Goal: Browse casually: Explore the website without a specific task or goal

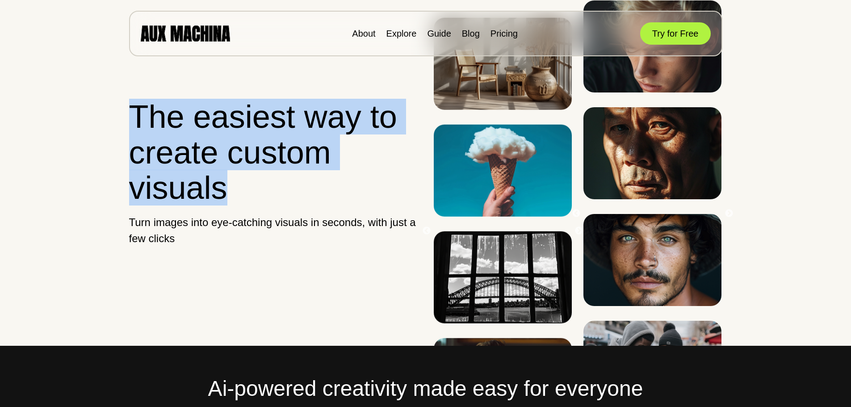
drag, startPoint x: 234, startPoint y: 187, endPoint x: 133, endPoint y: 121, distance: 121.1
click at [133, 121] on h1 "The easiest way to create custom visuals" at bounding box center [273, 152] width 289 height 106
click at [236, 189] on h1 "The easiest way to create custom visuals" at bounding box center [273, 152] width 289 height 106
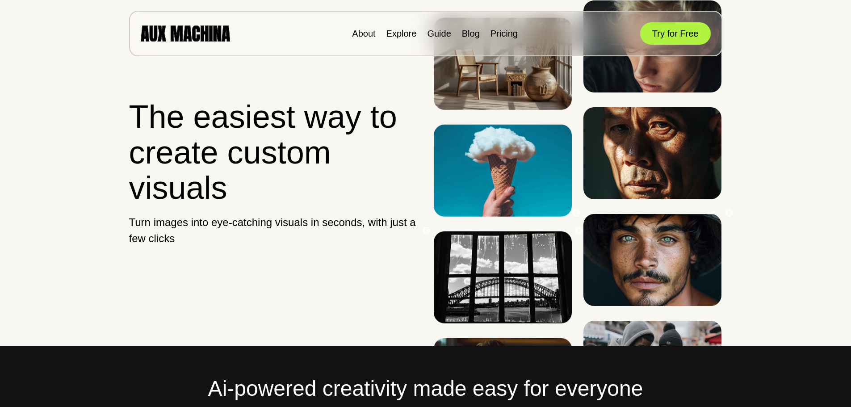
click at [185, 238] on p "Turn images into eye-catching visuals in seconds, with just a few clicks" at bounding box center [273, 231] width 289 height 32
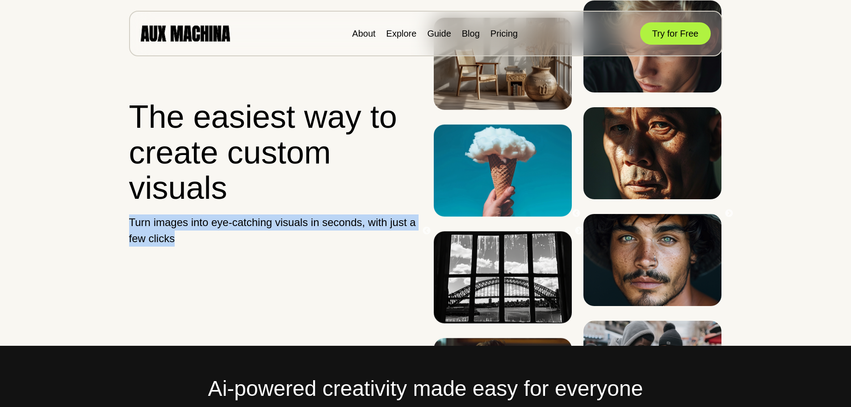
drag, startPoint x: 178, startPoint y: 237, endPoint x: 126, endPoint y: 222, distance: 54.0
click at [126, 222] on section "The easiest way to create custom visuals Turn images into eye-catching visuals …" at bounding box center [426, 173] width 644 height 346
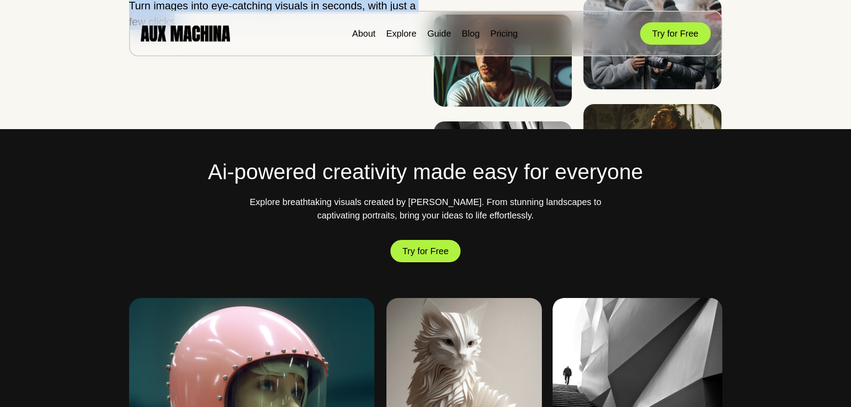
scroll to position [223, 0]
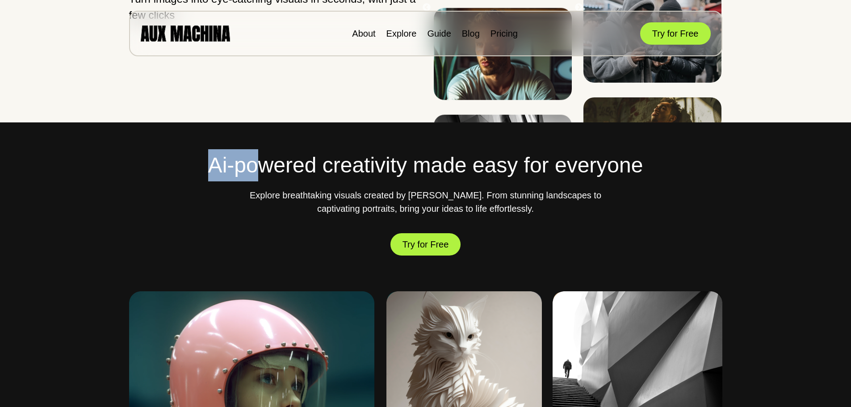
drag, startPoint x: 199, startPoint y: 166, endPoint x: 261, endPoint y: 166, distance: 62.6
click at [261, 166] on h2 "Ai-powered creativity made easy for everyone" at bounding box center [425, 165] width 593 height 32
click at [326, 169] on h2 "Ai-powered creativity made easy for everyone" at bounding box center [425, 165] width 593 height 32
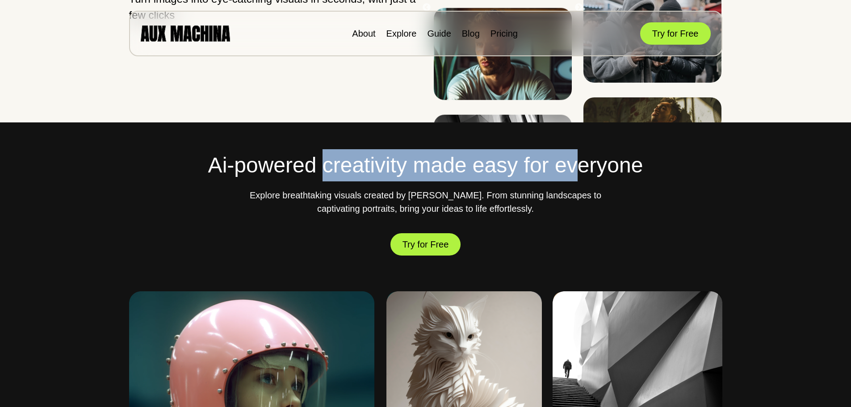
drag, startPoint x: 328, startPoint y: 166, endPoint x: 608, endPoint y: 167, distance: 280.2
click at [591, 167] on h2 "Ai-powered creativity made easy for everyone" at bounding box center [425, 165] width 593 height 32
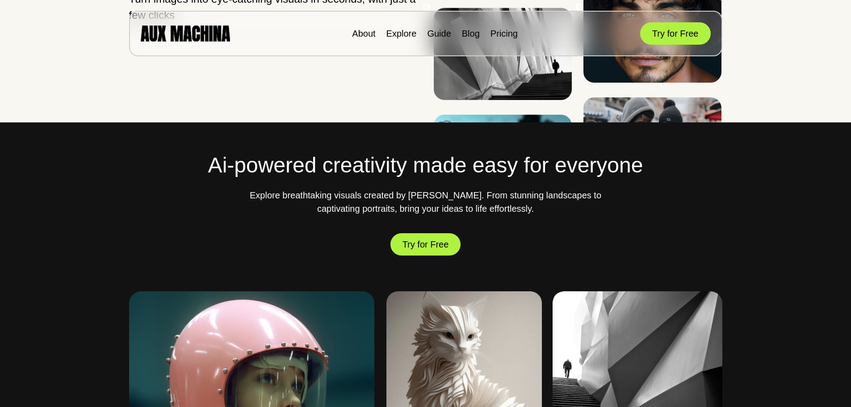
click at [663, 168] on h2 "Ai-powered creativity made easy for everyone" at bounding box center [425, 165] width 593 height 32
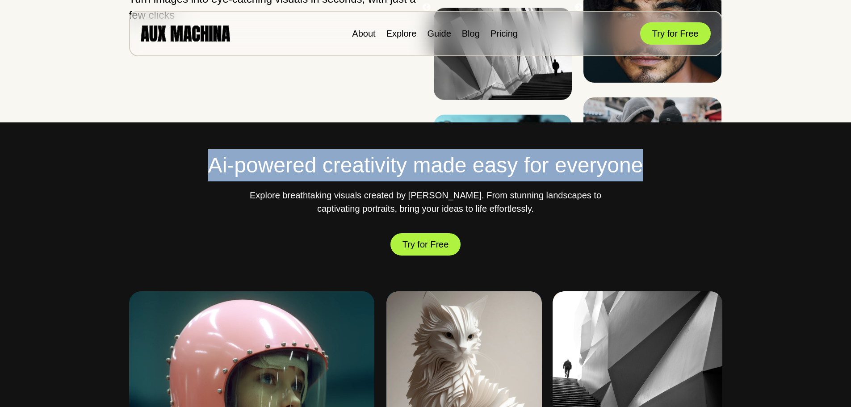
drag, startPoint x: 650, startPoint y: 167, endPoint x: 214, endPoint y: 163, distance: 435.7
click at [214, 163] on h2 "Ai-powered creativity made easy for everyone" at bounding box center [425, 165] width 593 height 32
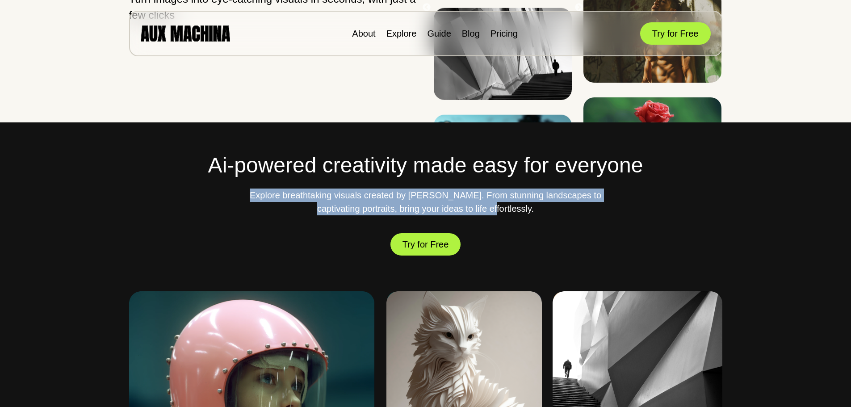
drag, startPoint x: 265, startPoint y: 197, endPoint x: 518, endPoint y: 214, distance: 253.5
click at [518, 214] on p "Explore breathtaking visuals created by [PERSON_NAME]. From stunning landscapes…" at bounding box center [426, 202] width 358 height 27
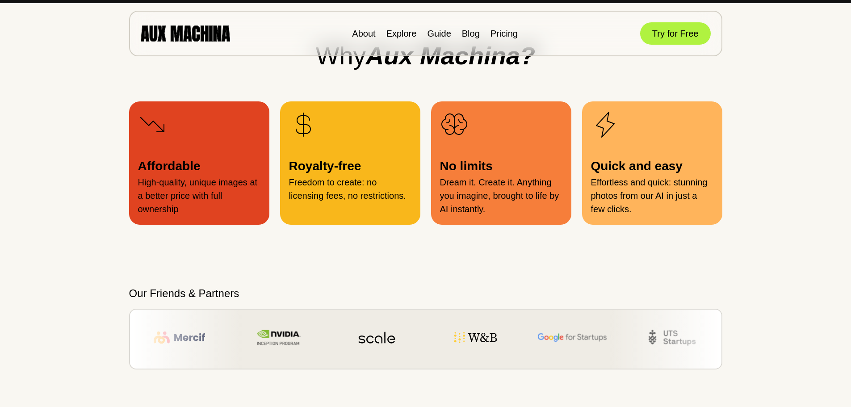
scroll to position [983, 0]
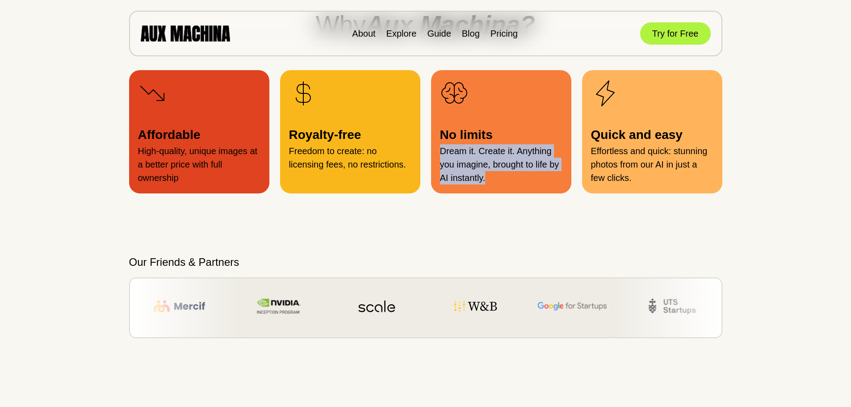
drag, startPoint x: 484, startPoint y: 181, endPoint x: 437, endPoint y: 150, distance: 56.7
click at [437, 150] on div "No limits Dream it. Create it. Anything you imagine, brought to life by AI inst…" at bounding box center [501, 131] width 140 height 123
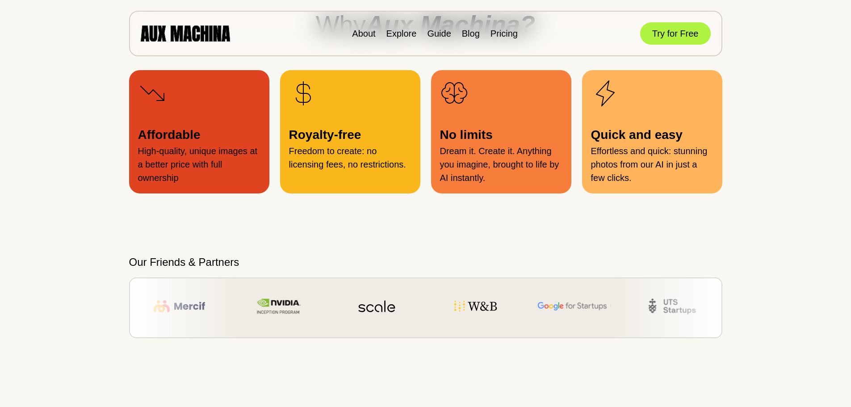
click at [501, 136] on p "No limits" at bounding box center [501, 135] width 122 height 19
drag, startPoint x: 487, startPoint y: 136, endPoint x: 429, endPoint y: 137, distance: 57.7
click at [429, 137] on div "Affordable High-quality, unique images at a better price with full ownership Ro…" at bounding box center [425, 131] width 593 height 123
click at [495, 135] on p "No limits" at bounding box center [501, 135] width 122 height 19
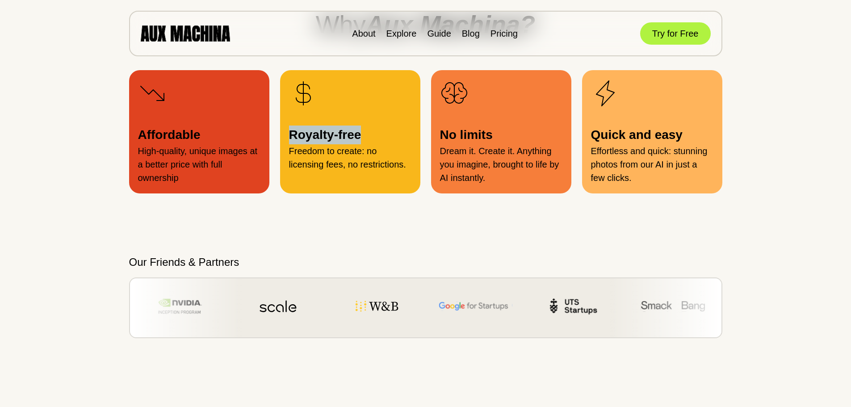
drag, startPoint x: 369, startPoint y: 138, endPoint x: 276, endPoint y: 137, distance: 93.0
click at [276, 137] on div "Affordable High-quality, unique images at a better price with full ownership Ro…" at bounding box center [425, 131] width 593 height 123
click at [383, 135] on p "Royalty-free" at bounding box center [350, 135] width 122 height 19
drag, startPoint x: 341, startPoint y: 137, endPoint x: 290, endPoint y: 138, distance: 50.5
click at [290, 138] on p "Royalty-free" at bounding box center [350, 135] width 122 height 19
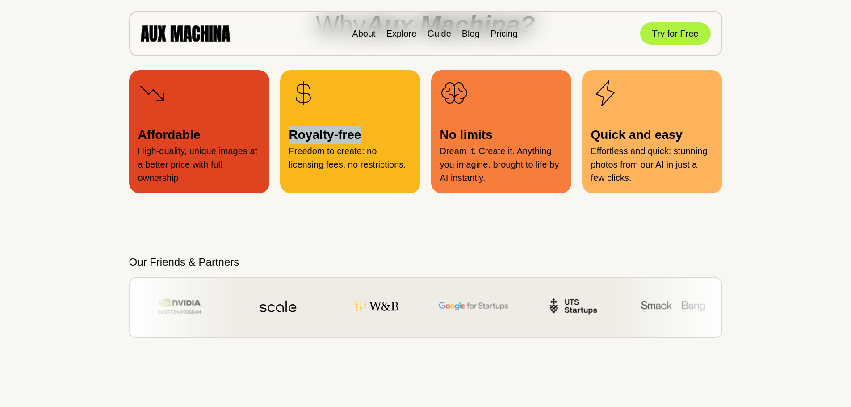
click at [379, 138] on p "Royalty-free" at bounding box center [350, 135] width 122 height 19
drag, startPoint x: 384, startPoint y: 149, endPoint x: 286, endPoint y: 153, distance: 97.9
click at [286, 153] on div "Royalty-free Freedom to create: no licensing fees, no restrictions." at bounding box center [350, 131] width 140 height 123
click at [376, 157] on p "Freedom to create: no licensing fees, no restrictions." at bounding box center [350, 157] width 122 height 27
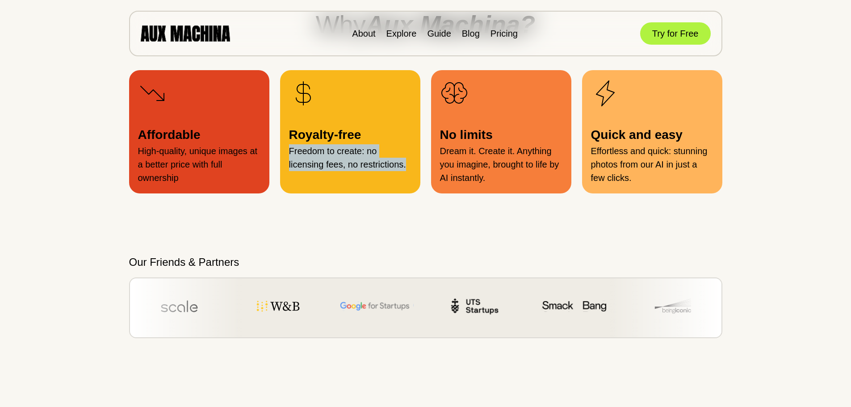
drag, startPoint x: 408, startPoint y: 165, endPoint x: 290, endPoint y: 153, distance: 119.0
click at [290, 153] on p "Freedom to create: no licensing fees, no restrictions." at bounding box center [350, 157] width 122 height 27
click at [395, 155] on p "Freedom to create: no licensing fees, no restrictions." at bounding box center [350, 157] width 122 height 27
drag, startPoint x: 374, startPoint y: 153, endPoint x: 286, endPoint y: 155, distance: 88.1
click at [286, 155] on div "Royalty-free Freedom to create: no licensing fees, no restrictions." at bounding box center [350, 131] width 140 height 123
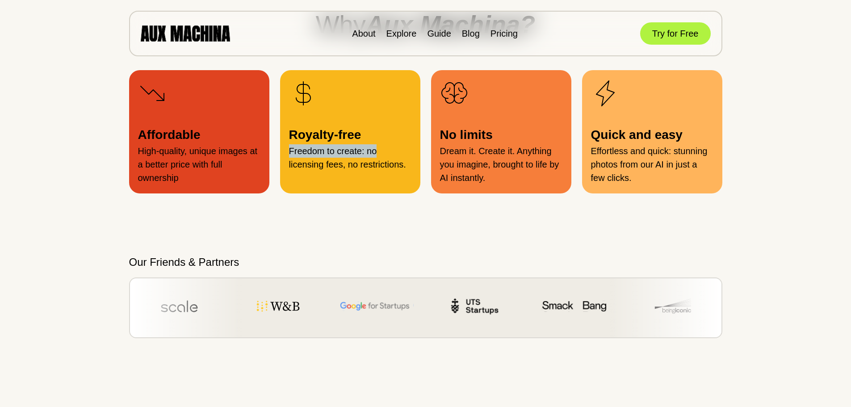
click at [396, 154] on p "Freedom to create: no licensing fees, no restrictions." at bounding box center [350, 157] width 122 height 27
drag, startPoint x: 353, startPoint y: 154, endPoint x: 286, endPoint y: 153, distance: 66.1
click at [286, 153] on div "Royalty-free Freedom to create: no licensing fees, no restrictions." at bounding box center [350, 131] width 140 height 123
click at [395, 154] on p "Freedom to create: no licensing fees, no restrictions." at bounding box center [350, 157] width 122 height 27
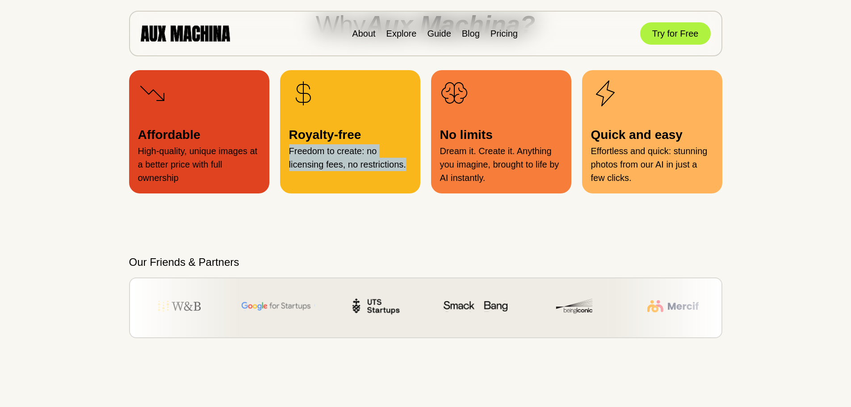
drag, startPoint x: 412, startPoint y: 164, endPoint x: 287, endPoint y: 155, distance: 125.4
click at [287, 155] on div "Royalty-free Freedom to create: no licensing fees, no restrictions." at bounding box center [350, 131] width 140 height 123
click at [378, 149] on p "Freedom to create: no licensing fees, no restrictions." at bounding box center [350, 157] width 122 height 27
click at [385, 156] on p "Freedom to create: no licensing fees, no restrictions." at bounding box center [350, 157] width 122 height 27
drag, startPoint x: 410, startPoint y: 168, endPoint x: 286, endPoint y: 153, distance: 125.2
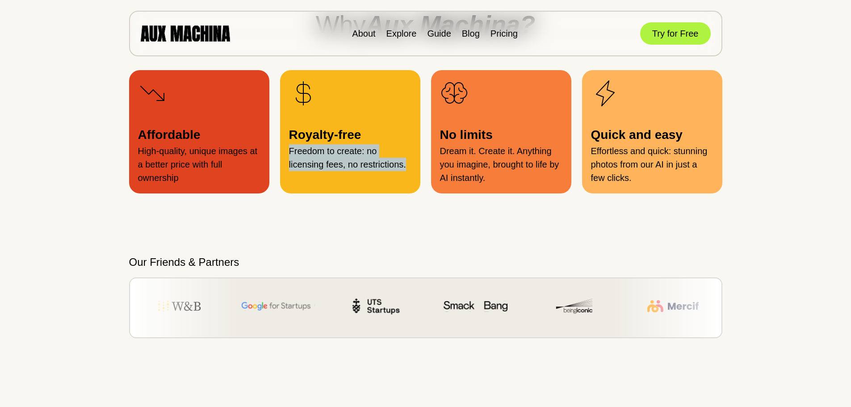
click at [286, 153] on div "Royalty-free Freedom to create: no licensing fees, no restrictions." at bounding box center [350, 131] width 140 height 123
click at [401, 154] on p "Freedom to create: no licensing fees, no restrictions." at bounding box center [350, 157] width 122 height 27
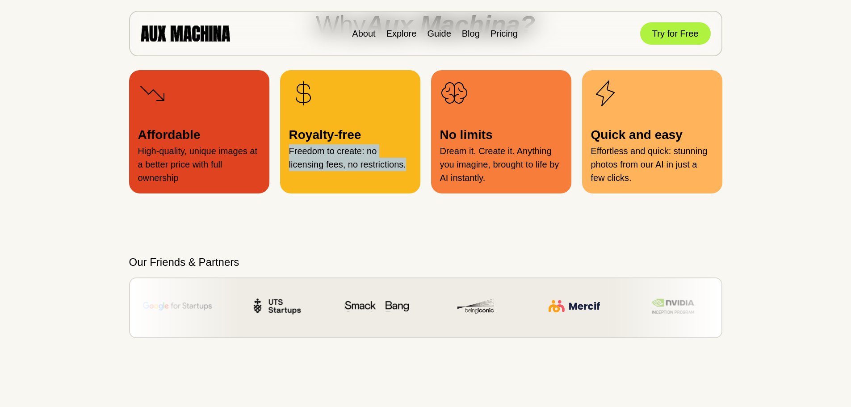
drag, startPoint x: 407, startPoint y: 166, endPoint x: 293, endPoint y: 151, distance: 115.0
click at [289, 151] on p "Freedom to create: no licensing fees, no restrictions." at bounding box center [350, 157] width 122 height 27
click at [390, 149] on p "Freedom to create: no licensing fees, no restrictions." at bounding box center [350, 157] width 122 height 27
drag, startPoint x: 407, startPoint y: 166, endPoint x: 281, endPoint y: 146, distance: 127.2
click at [281, 146] on div "Royalty-free Freedom to create: no licensing fees, no restrictions." at bounding box center [350, 131] width 140 height 123
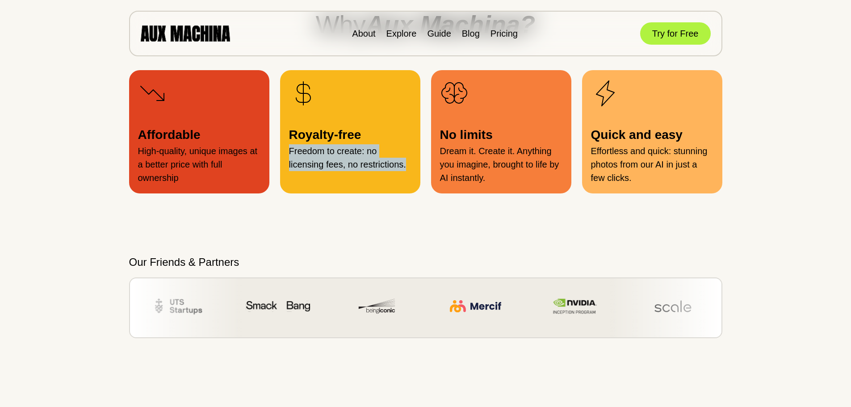
click at [381, 156] on p "Freedom to create: no licensing fees, no restrictions." at bounding box center [350, 157] width 122 height 27
drag, startPoint x: 408, startPoint y: 167, endPoint x: 287, endPoint y: 148, distance: 122.6
click at [287, 148] on div "Royalty-free Freedom to create: no licensing fees, no restrictions." at bounding box center [350, 131] width 140 height 123
click at [363, 134] on p "Royalty-free" at bounding box center [350, 135] width 122 height 19
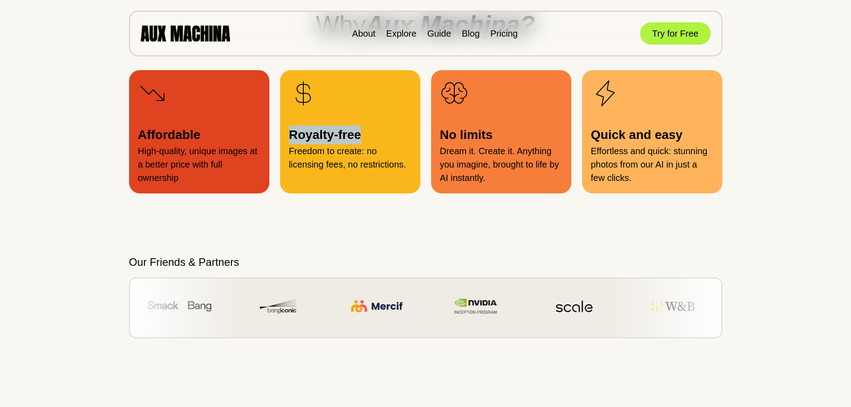
drag, startPoint x: 356, startPoint y: 137, endPoint x: 294, endPoint y: 139, distance: 62.6
click at [290, 139] on p "Royalty-free" at bounding box center [350, 135] width 122 height 19
click at [383, 141] on p "Royalty-free" at bounding box center [350, 135] width 122 height 19
drag, startPoint x: 379, startPoint y: 154, endPoint x: 288, endPoint y: 151, distance: 90.8
click at [288, 151] on div "Royalty-free Freedom to create: no licensing fees, no restrictions." at bounding box center [350, 131] width 140 height 123
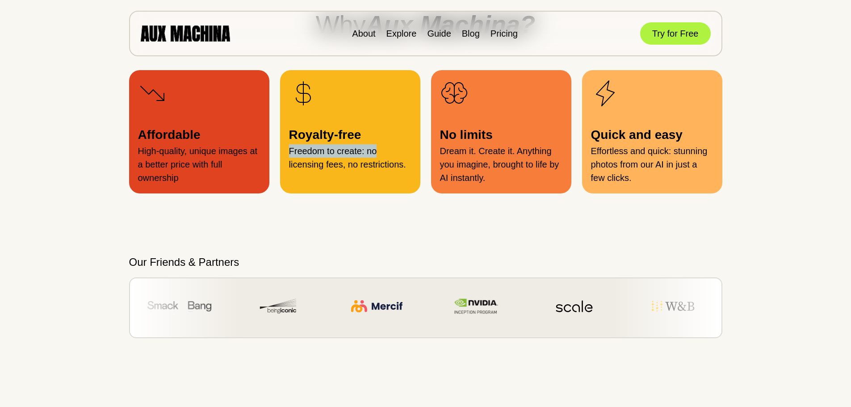
click at [396, 154] on p "Freedom to create: no licensing fees, no restrictions." at bounding box center [350, 157] width 122 height 27
drag, startPoint x: 411, startPoint y: 166, endPoint x: 288, endPoint y: 149, distance: 124.1
click at [288, 149] on div "Royalty-free Freedom to create: no licensing fees, no restrictions." at bounding box center [350, 131] width 140 height 123
click at [311, 156] on p "Freedom to create: no licensing fees, no restrictions." at bounding box center [350, 157] width 122 height 27
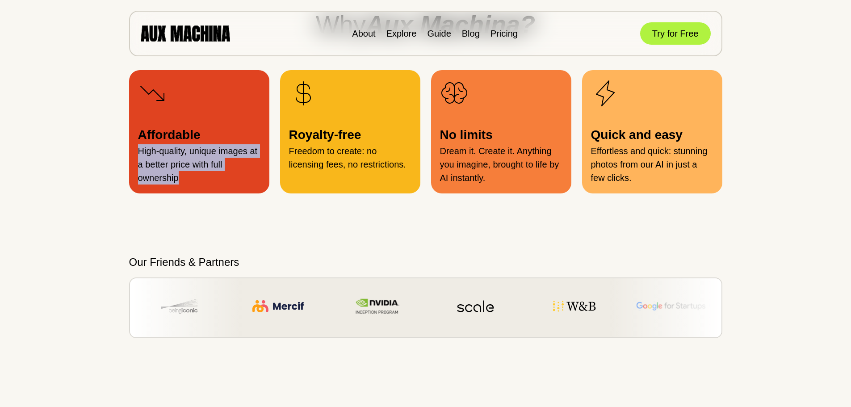
drag, startPoint x: 181, startPoint y: 180, endPoint x: 134, endPoint y: 150, distance: 55.7
click at [134, 150] on div "Affordable High-quality, unique images at a better price with full ownership" at bounding box center [199, 131] width 140 height 123
click at [207, 139] on p "Affordable" at bounding box center [199, 135] width 122 height 19
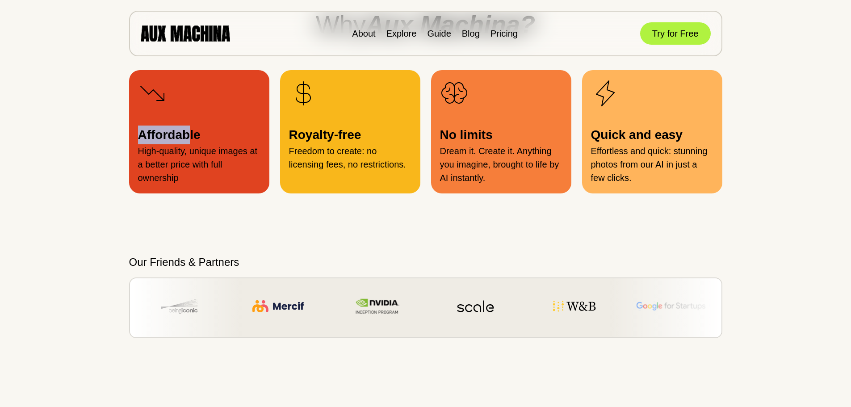
drag, startPoint x: 183, startPoint y: 136, endPoint x: 141, endPoint y: 138, distance: 42.5
click at [141, 138] on p "Affordable" at bounding box center [199, 135] width 122 height 19
click at [215, 139] on p "Affordable" at bounding box center [199, 135] width 122 height 19
drag, startPoint x: 175, startPoint y: 139, endPoint x: 137, endPoint y: 139, distance: 38.0
click at [137, 139] on div "Affordable High-quality, unique images at a better price with full ownership" at bounding box center [199, 131] width 140 height 123
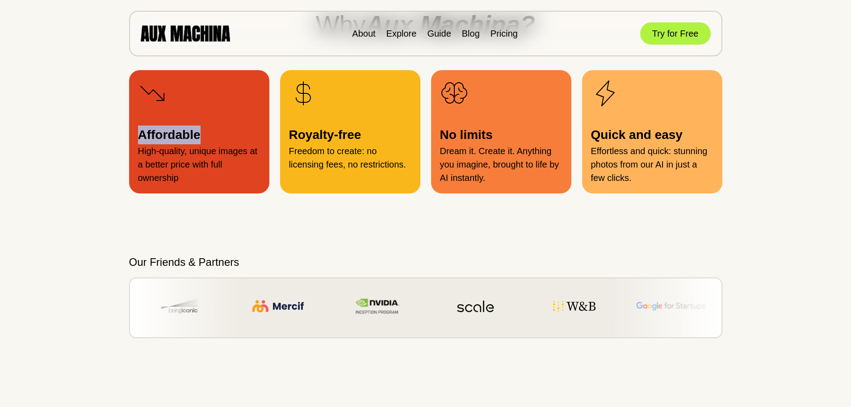
click at [218, 140] on p "Affordable" at bounding box center [199, 135] width 122 height 19
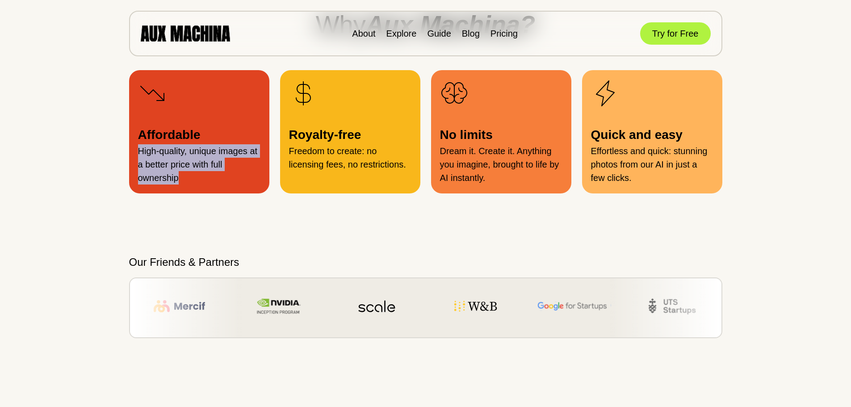
drag, startPoint x: 183, startPoint y: 184, endPoint x: 137, endPoint y: 154, distance: 54.9
click at [137, 154] on div "Affordable High-quality, unique images at a better price with full ownership" at bounding box center [199, 131] width 140 height 123
click at [221, 168] on p "High-quality, unique images at a better price with full ownership" at bounding box center [199, 164] width 122 height 40
drag, startPoint x: 201, startPoint y: 166, endPoint x: 180, endPoint y: 165, distance: 20.6
click at [133, 165] on div "Affordable High-quality, unique images at a better price with full ownership" at bounding box center [199, 131] width 140 height 123
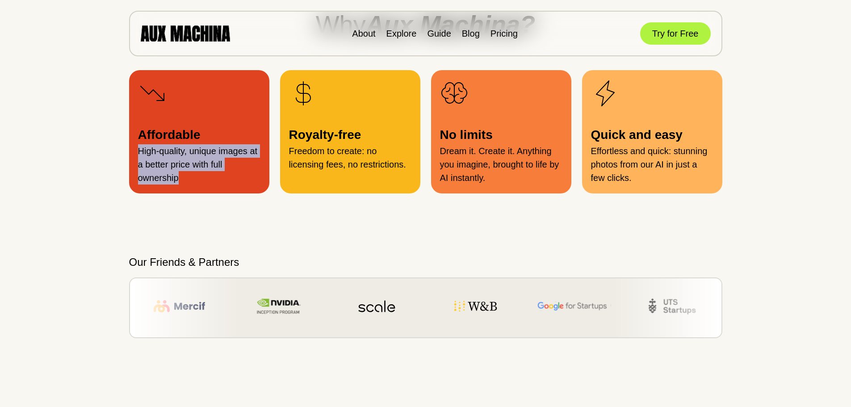
drag, startPoint x: 188, startPoint y: 180, endPoint x: 141, endPoint y: 149, distance: 56.4
click at [141, 149] on p "High-quality, unique images at a better price with full ownership" at bounding box center [199, 164] width 122 height 40
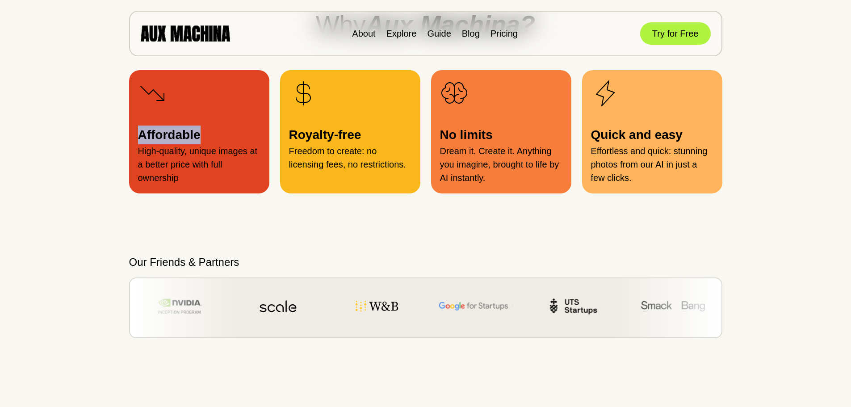
drag, startPoint x: 222, startPoint y: 135, endPoint x: 151, endPoint y: 140, distance: 71.2
click at [140, 140] on p "Affordable" at bounding box center [199, 135] width 122 height 19
click at [200, 142] on p "Affordable" at bounding box center [199, 135] width 122 height 19
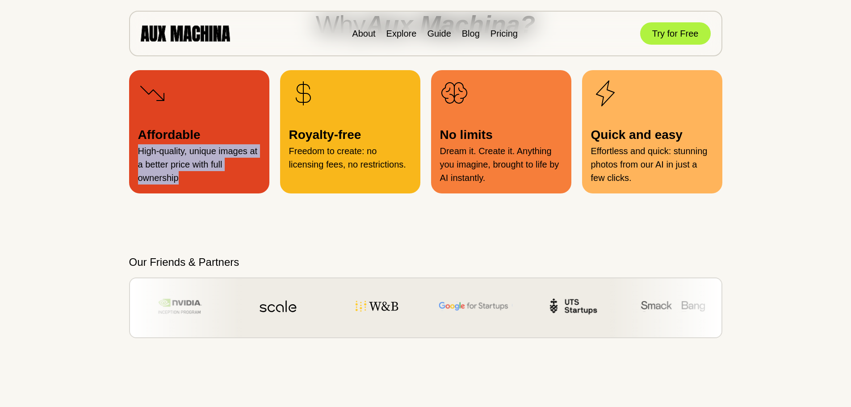
drag, startPoint x: 156, startPoint y: 174, endPoint x: 131, endPoint y: 152, distance: 32.9
click at [131, 152] on div "Affordable High-quality, unique images at a better price with full ownership" at bounding box center [199, 131] width 140 height 123
click at [200, 178] on p "High-quality, unique images at a better price with full ownership" at bounding box center [199, 164] width 122 height 40
drag, startPoint x: 160, startPoint y: 167, endPoint x: 141, endPoint y: 151, distance: 25.4
click at [141, 151] on p "High-quality, unique images at a better price with full ownership" at bounding box center [199, 164] width 122 height 40
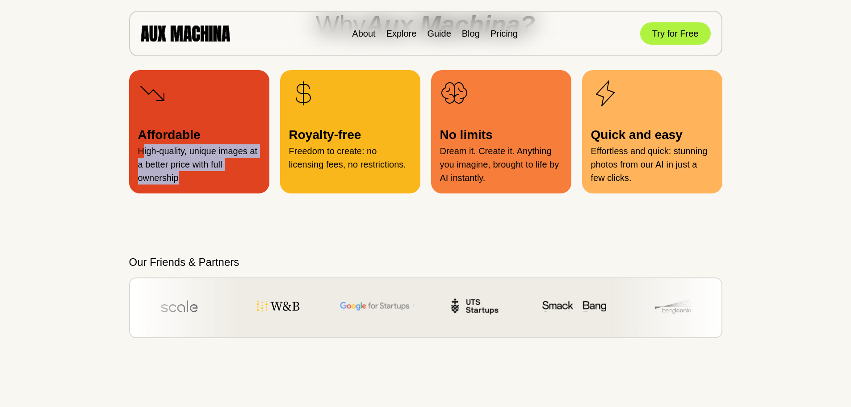
drag
click at [202, 170] on p "High-quality, unique images at a better price with full ownership" at bounding box center [199, 164] width 122 height 40
click at [190, 179] on p "High-quality, unique images at a better price with full ownership" at bounding box center [199, 164] width 122 height 40
click at [183, 172] on p "High-quality, unique images at a better price with full ownership" at bounding box center [199, 164] width 122 height 40
click at [215, 174] on p "High-quality, unique images at a better price with full ownership" at bounding box center [199, 164] width 122 height 40
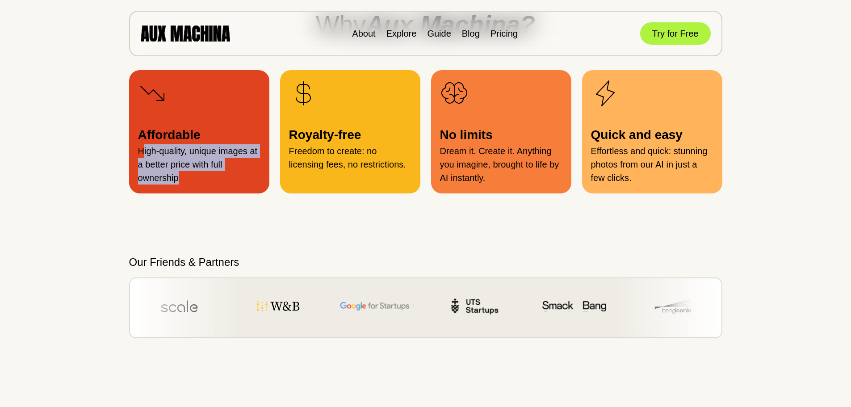
click at [226, 161] on p "High-quality, unique images at a better price with full ownership" at bounding box center [199, 164] width 122 height 40
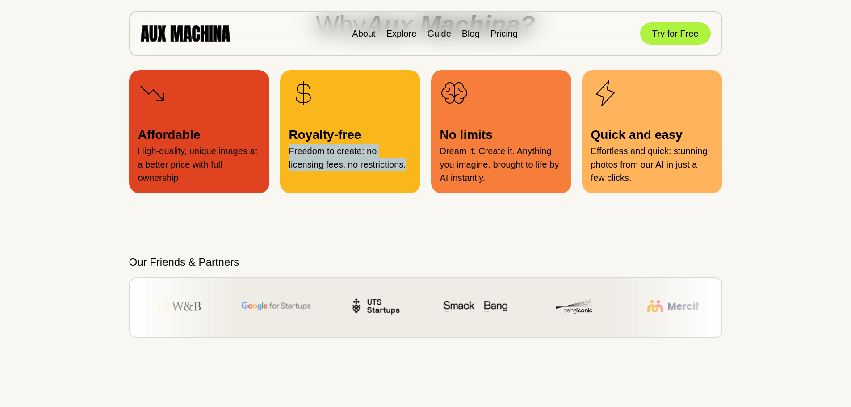
click at [291, 151] on p "Freedom to create: no licensing fees, no restrictions." at bounding box center [350, 157] width 122 height 27
click at [404, 152] on p "Freedom to create: no licensing fees, no restrictions." at bounding box center [350, 157] width 122 height 27
click at [289, 150] on p "Freedom to create: no licensing fees, no restrictions." at bounding box center [350, 157] width 122 height 27
click at [408, 153] on p "Freedom to create: no licensing fees, no restrictions." at bounding box center [350, 157] width 122 height 27
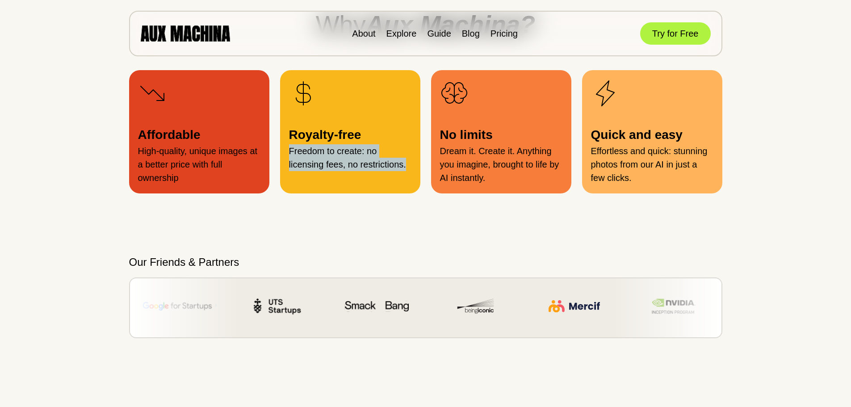
click at [279, 154] on div "Affordable High-quality, unique images at a better price with full ownership Ro…" at bounding box center [425, 131] width 593 height 123
click at [377, 134] on p "Royalty-free" at bounding box center [350, 135] width 122 height 19
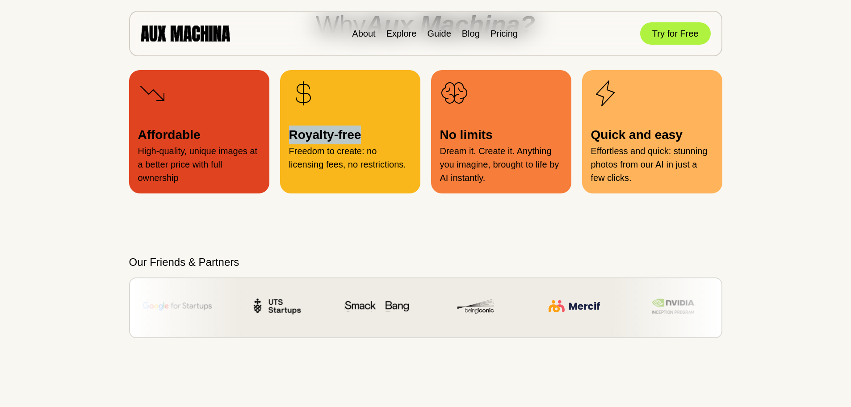
click at [286, 138] on div "Royalty-free Freedom to create: no licensing fees, no restrictions." at bounding box center [350, 131] width 140 height 123
click at [368, 136] on p "Royalty-free" at bounding box center [350, 135] width 122 height 19
click at [377, 153] on p "Freedom to create: no licensing fees, no restrictions." at bounding box center [350, 157] width 122 height 27
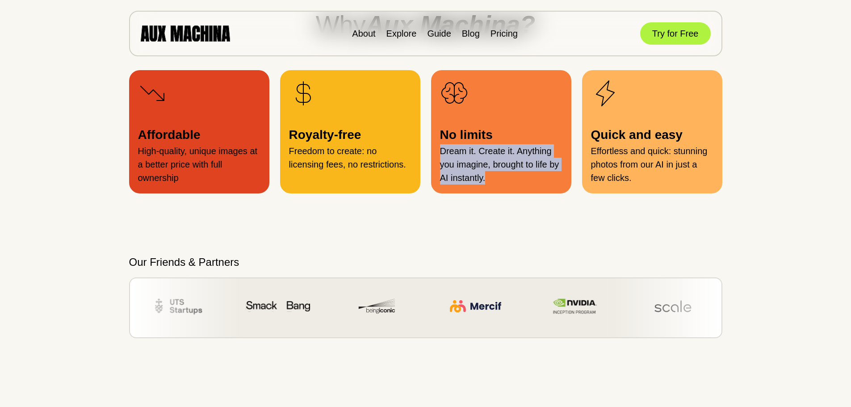
click at [438, 154] on div "No limits Dream it. Create it. Anything you imagine, brought to life by AI inst…" at bounding box center [501, 131] width 140 height 123
click at [484, 160] on p "Dream it. Create it. Anything you imagine, brought to life by AI instantly." at bounding box center [501, 164] width 122 height 40
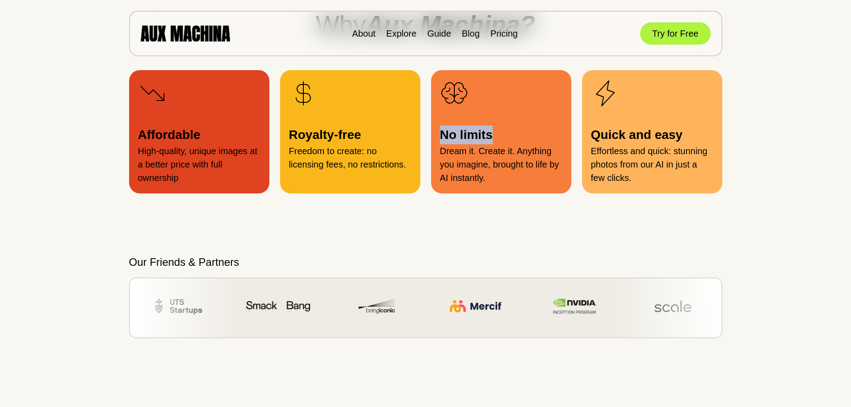
click at [437, 139] on div "No limits Dream it. Create it. Anything you imagine, brought to life by AI inst…" at bounding box center [501, 131] width 140 height 123
click at [501, 137] on p "No limits" at bounding box center [501, 135] width 122 height 19
click at [436, 139] on div "No limits Dream it. Create it. Anything you imagine, brought to life by AI inst…" at bounding box center [501, 131] width 140 height 123
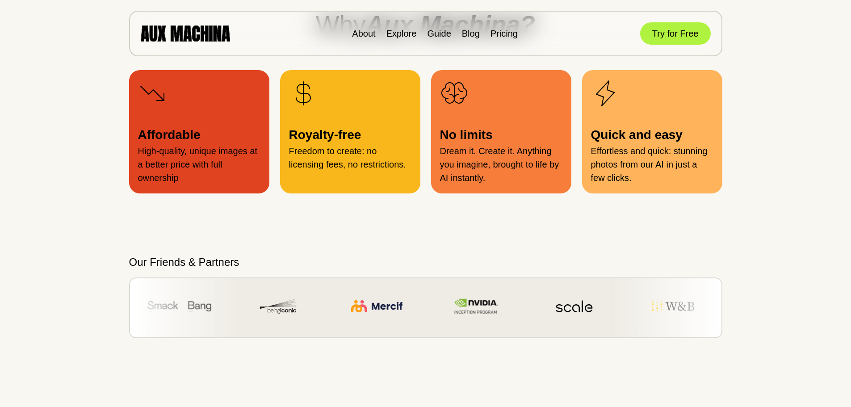
click at [491, 179] on p "Dream it. Create it. Anything you imagine, brought to life by AI instantly." at bounding box center [501, 164] width 122 height 40
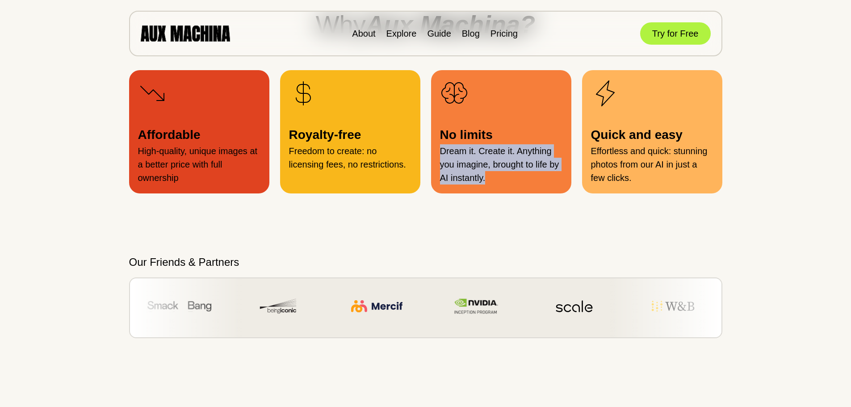
click at [441, 152] on p "Dream it. Create it. Anything you imagine, brought to life by AI instantly." at bounding box center [501, 164] width 122 height 40
click at [508, 175] on p "Dream it. Create it. Anything you imagine, brought to life by AI instantly." at bounding box center [501, 164] width 122 height 40
click at [498, 177] on p "Dream it. Create it. Anything you imagine, brought to life by AI instantly." at bounding box center [501, 164] width 122 height 40
click at [493, 174] on p "Dream it. Create it. Anything you imagine, brought to life by AI instantly." at bounding box center [501, 164] width 122 height 40
click at [439, 153] on div "No limits Dream it. Create it. Anything you imagine, brought to life by AI inst…" at bounding box center [501, 131] width 140 height 123
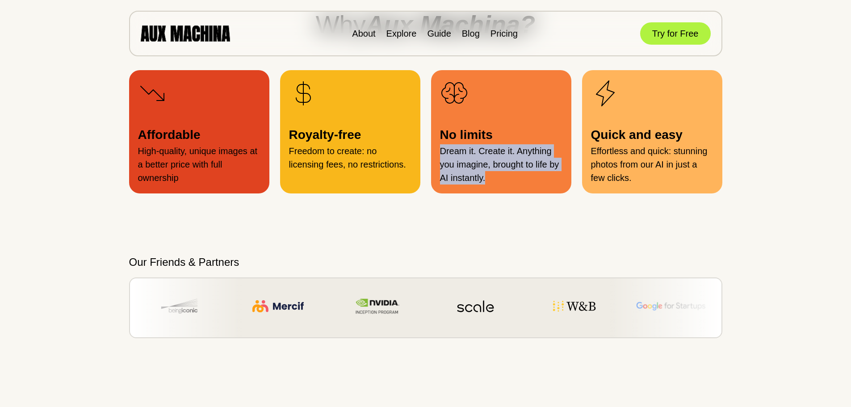
click at [508, 179] on p "Dream it. Create it. Anything you imagine, brought to life by AI instantly." at bounding box center [501, 164] width 122 height 40
click at [442, 152] on p "Dream it. Create it. Anything you imagine, brought to life by AI instantly." at bounding box center [501, 164] width 122 height 40
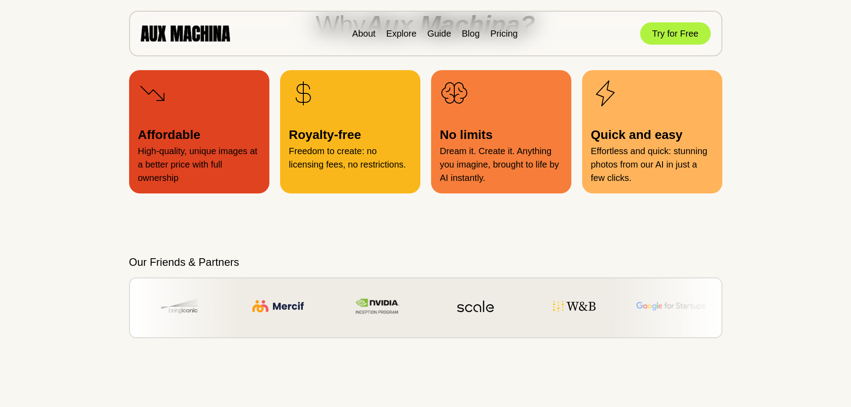
click at [502, 139] on p "No limits" at bounding box center [501, 135] width 122 height 19
click at [438, 137] on div "No limits Dream it. Create it. Anything you imagine, brought to life by AI inst…" at bounding box center [501, 131] width 140 height 123
click at [498, 136] on p "No limits" at bounding box center [501, 135] width 122 height 19
click at [505, 126] on p "No limits" at bounding box center [501, 135] width 122 height 19
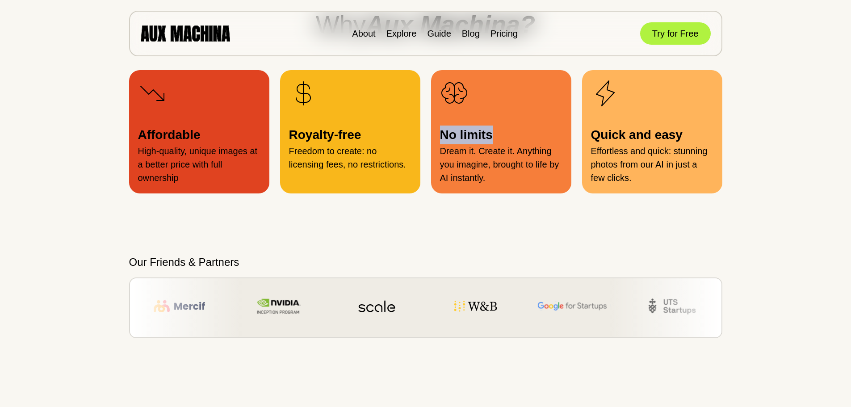
click at [499, 139] on p "No limits" at bounding box center [501, 135] width 122 height 19
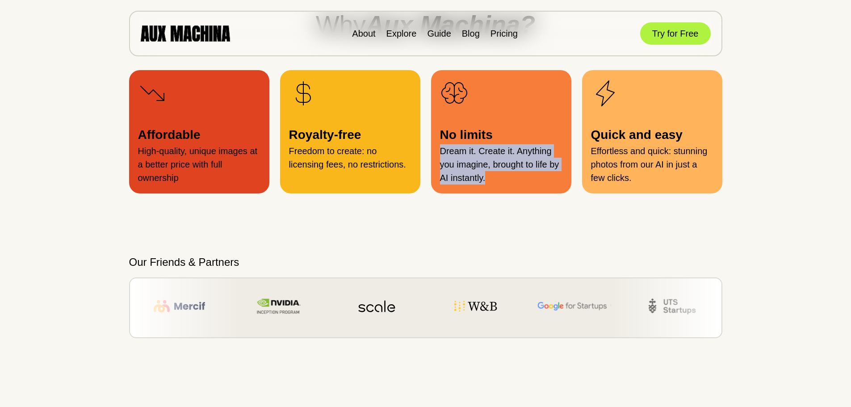
click at [442, 156] on p "Dream it. Create it. Anything you imagine, brought to life by AI instantly." at bounding box center [501, 164] width 122 height 40
click at [508, 178] on p "Dream it. Create it. Anything you imagine, brought to life by AI instantly." at bounding box center [501, 164] width 122 height 40
click at [442, 153] on p "Dream it. Create it. Anything you imagine, brought to life by AI instantly." at bounding box center [501, 164] width 122 height 40
click at [501, 174] on p "Dream it. Create it. Anything you imagine, brought to life by AI instantly." at bounding box center [501, 164] width 122 height 40
click at [441, 151] on p "Dream it. Create it. Anything you imagine, brought to life by AI instantly." at bounding box center [501, 164] width 122 height 40
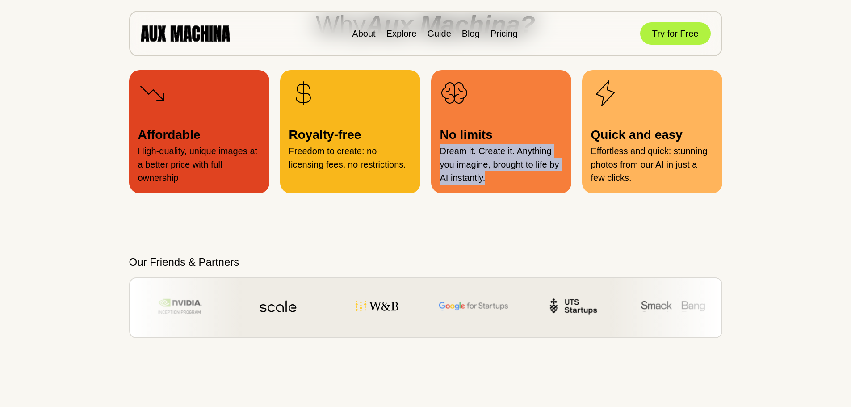
click at [512, 186] on div "No limits Dream it. Create it. Anything you imagine, brought to life by AI inst…" at bounding box center [501, 131] width 140 height 123
click at [437, 155] on div "No limits Dream it. Create it. Anything you imagine, brought to life by AI inst…" at bounding box center [501, 131] width 140 height 123
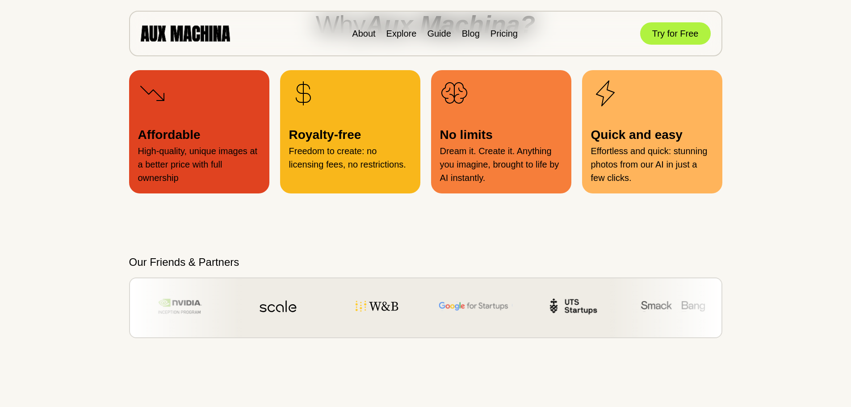
click at [495, 136] on p "No limits" at bounding box center [501, 135] width 122 height 19
click at [438, 137] on div "No limits Dream it. Create it. Anything you imagine, brought to life by AI inst…" at bounding box center [501, 131] width 140 height 123
click at [291, 146] on p "Freedom to create: no licensing fees, no restrictions." at bounding box center [350, 157] width 122 height 27
click at [369, 137] on p "Royalty-free" at bounding box center [350, 135] width 122 height 19
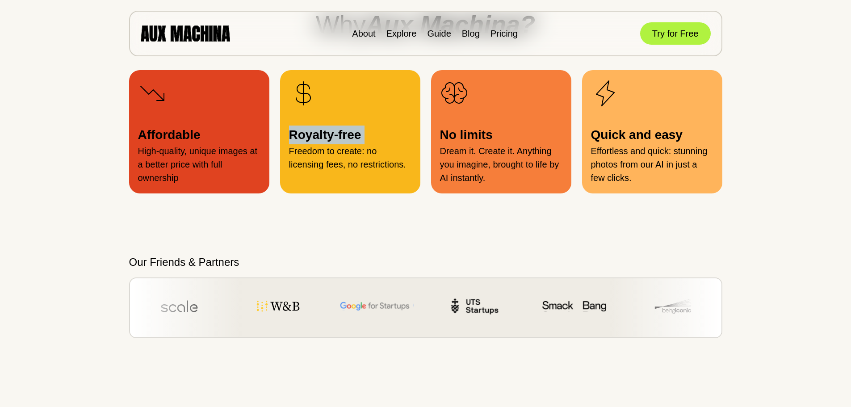
click at [299, 137] on p "Royalty-free" at bounding box center [350, 135] width 122 height 19
click at [353, 137] on p "Royalty-free" at bounding box center [350, 135] width 122 height 19
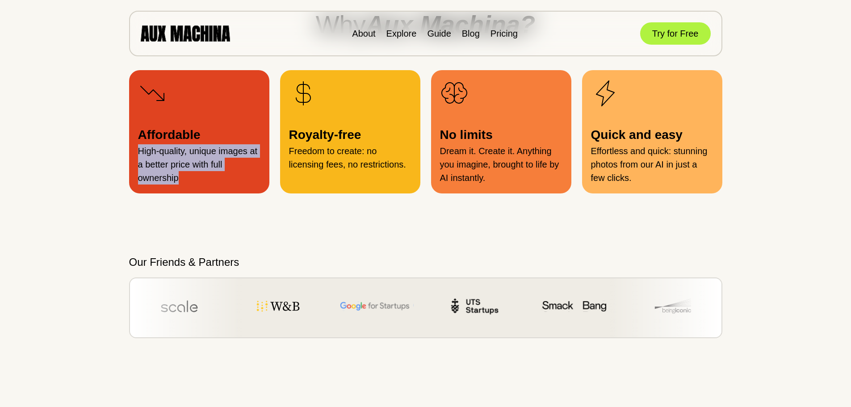
click at [139, 151] on p "High-quality, unique images at a better price with full ownership" at bounding box center [199, 164] width 122 height 40
click at [213, 139] on p "Affordable" at bounding box center [199, 135] width 122 height 19
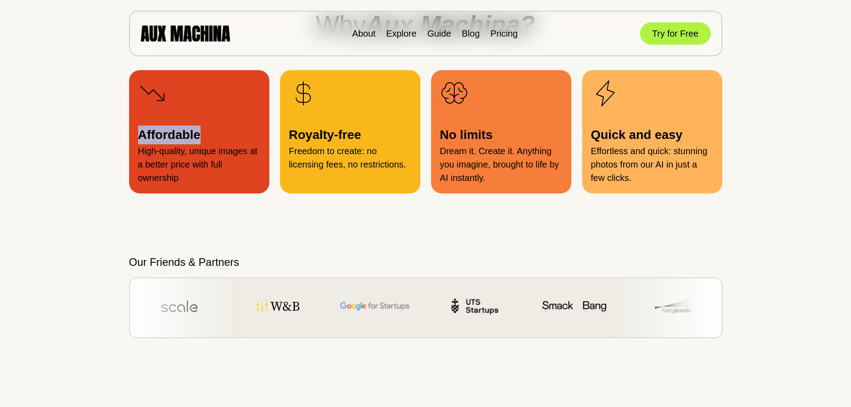
click at [140, 139] on p "Affordable" at bounding box center [199, 135] width 122 height 19
click at [188, 180] on p "High-quality, unique images at a better price with full ownership" at bounding box center [199, 164] width 122 height 40
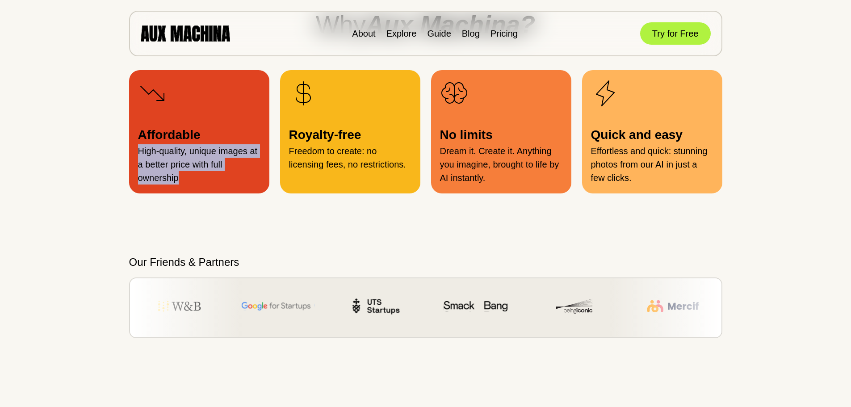
click at [135, 153] on div "Affordable High-quality, unique images at a better price with full ownership" at bounding box center [199, 131] width 140 height 123
click at [219, 160] on p "High-quality, unique images at a better price with full ownership" at bounding box center [199, 164] width 122 height 40
click at [233, 161] on p "High-quality, unique images at a better price with full ownership" at bounding box center [199, 164] width 122 height 40
click at [133, 169] on div "Affordable High-quality, unique images at a better price with full ownership" at bounding box center [199, 131] width 140 height 123
click at [188, 180] on p "High-quality, unique images at a better price with full ownership" at bounding box center [199, 164] width 122 height 40
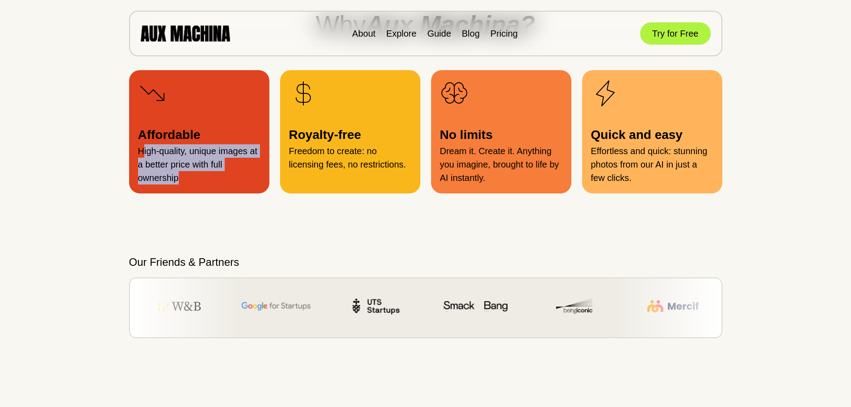
click at [142, 148] on p "High-quality, unique images at a better price with full ownership" at bounding box center [199, 164] width 122 height 40
click at [220, 135] on p "Affordable" at bounding box center [199, 135] width 122 height 19
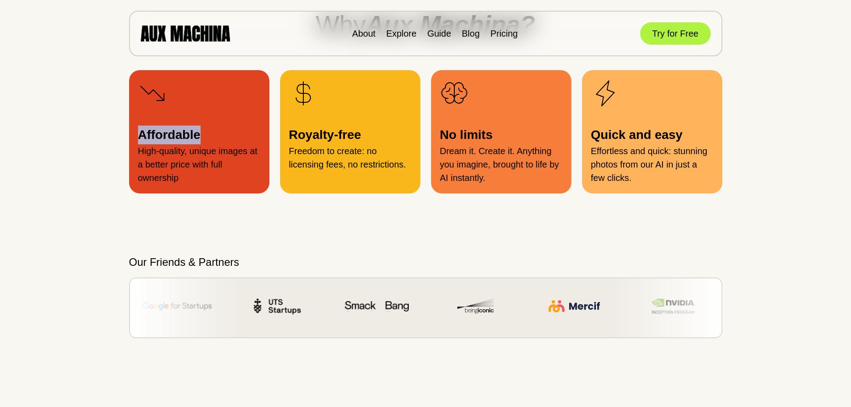
click at [140, 135] on p "Affordable" at bounding box center [199, 135] width 122 height 19
click at [204, 137] on p "Affordable" at bounding box center [199, 135] width 122 height 19
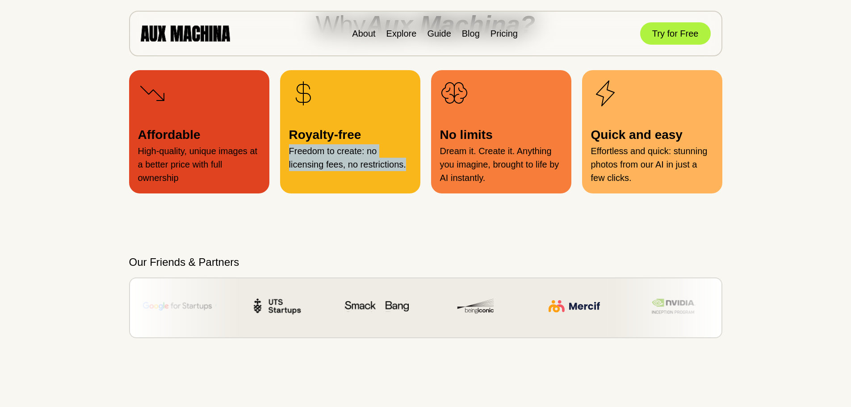
click at [287, 151] on div "Royalty-free Freedom to create: no licensing fees, no restrictions." at bounding box center [350, 131] width 140 height 123
click at [361, 133] on p "Royalty-free" at bounding box center [350, 135] width 122 height 19
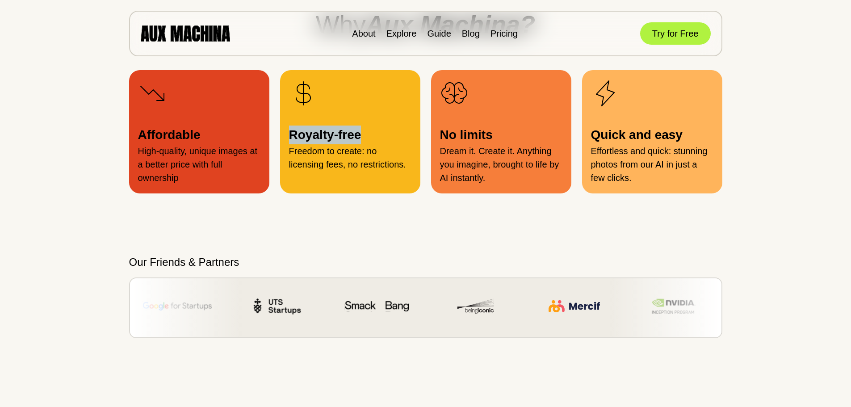
click at [293, 138] on p "Royalty-free" at bounding box center [350, 135] width 122 height 19
click at [362, 137] on p "Royalty-free" at bounding box center [350, 135] width 122 height 19
click at [287, 140] on div "Royalty-free Freedom to create: no licensing fees, no restrictions." at bounding box center [350, 131] width 140 height 123
click at [380, 143] on p "Royalty-free" at bounding box center [350, 135] width 122 height 19
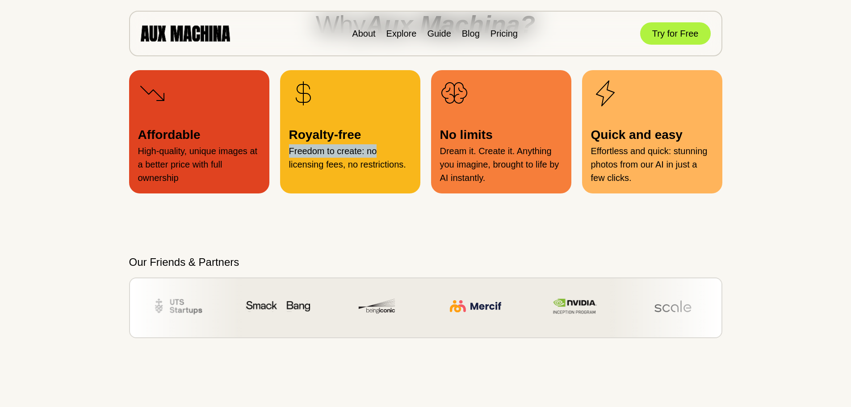
click at [289, 157] on p "Freedom to create: no licensing fees, no restrictions." at bounding box center [350, 157] width 122 height 27
click at [405, 168] on p "Freedom to create: no licensing fees, no restrictions." at bounding box center [350, 157] width 122 height 27
click at [292, 147] on p "Freedom to create: no licensing fees, no restrictions." at bounding box center [350, 157] width 122 height 27
click at [321, 156] on p "Freedom to create: no licensing fees, no restrictions." at bounding box center [350, 157] width 122 height 27
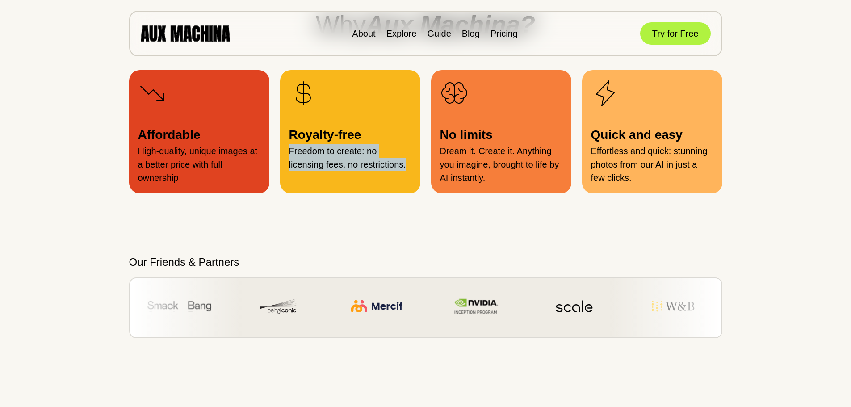
click at [406, 162] on p "Freedom to create: no licensing fees, no restrictions." at bounding box center [350, 157] width 122 height 27
click at [412, 164] on div "Royalty-free Freedom to create: no licensing fees, no restrictions." at bounding box center [350, 131] width 140 height 123
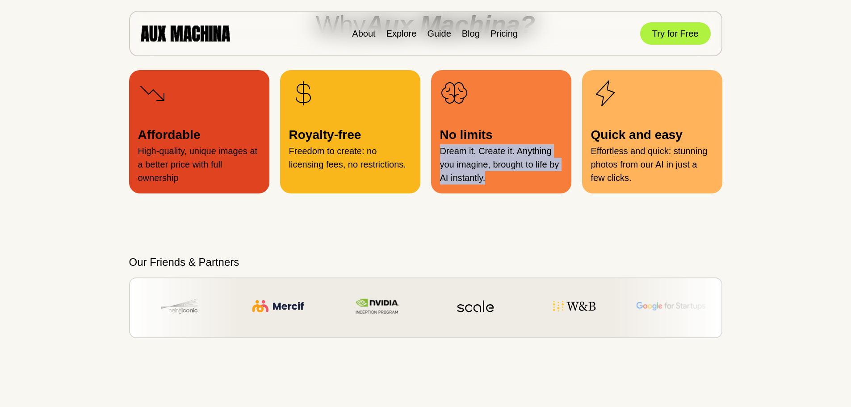
click at [432, 150] on div "No limits Dream it. Create it. Anything you imagine, brought to life by AI inst…" at bounding box center [501, 131] width 140 height 123
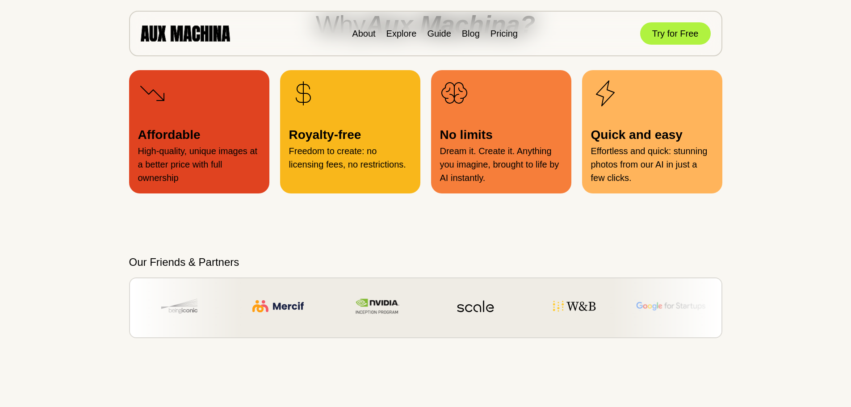
click at [511, 139] on p "No limits" at bounding box center [501, 135] width 122 height 19
click at [439, 141] on div "No limits Dream it. Create it. Anything you imagine, brought to life by AI inst…" at bounding box center [501, 131] width 140 height 123
click at [500, 139] on p "No limits" at bounding box center [501, 135] width 122 height 19
click at [437, 139] on div "No limits Dream it. Create it. Anything you imagine, brought to life by AI inst…" at bounding box center [501, 131] width 140 height 123
click at [492, 177] on p "Dream it. Create it. Anything you imagine, brought to life by AI instantly." at bounding box center [501, 164] width 122 height 40
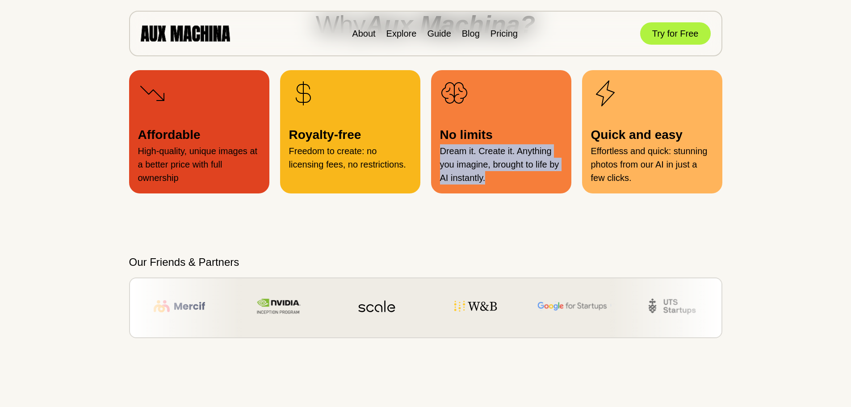
click at [441, 154] on p "Dream it. Create it. Anything you imagine, brought to life by AI instantly." at bounding box center [501, 164] width 122 height 40
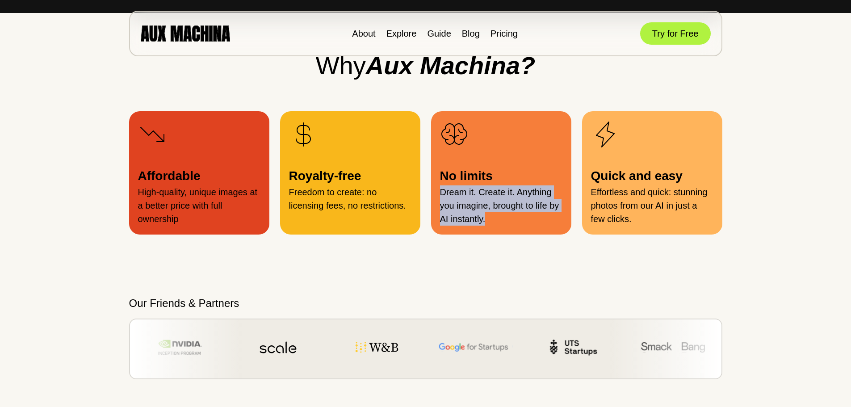
scroll to position [938, 0]
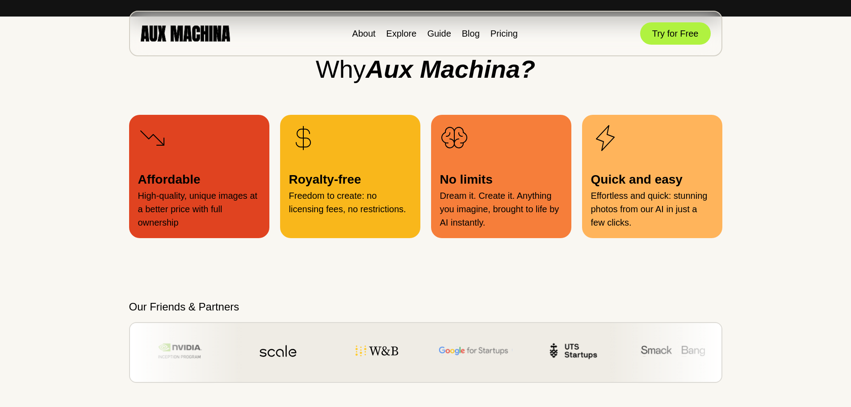
click at [366, 192] on p "Freedom to create: no licensing fees, no restrictions." at bounding box center [350, 202] width 122 height 27
click at [283, 190] on div "Royalty-free Freedom to create: no licensing fees, no restrictions." at bounding box center [350, 176] width 140 height 123
click at [366, 179] on p "Royalty-free" at bounding box center [350, 179] width 122 height 19
click at [281, 179] on div "Royalty-free Freedom to create: no licensing fees, no restrictions." at bounding box center [350, 176] width 140 height 123
click at [366, 186] on p "Royalty-free" at bounding box center [350, 179] width 122 height 19
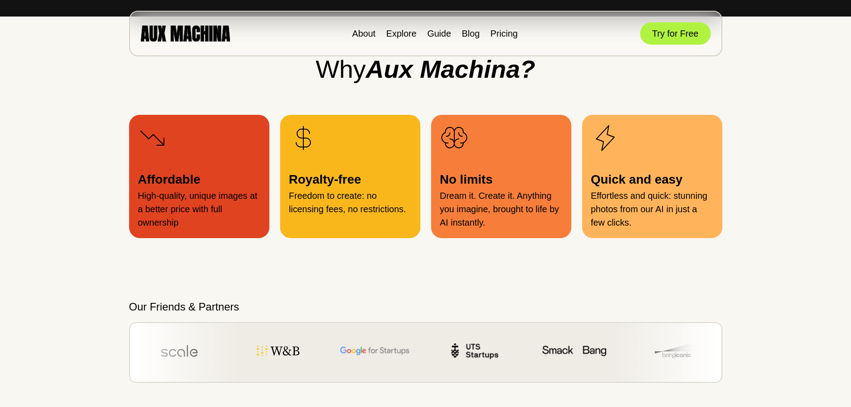
click at [529, 212] on p "Dream it. Create it. Anything you imagine, brought to life by AI instantly." at bounding box center [501, 209] width 122 height 40
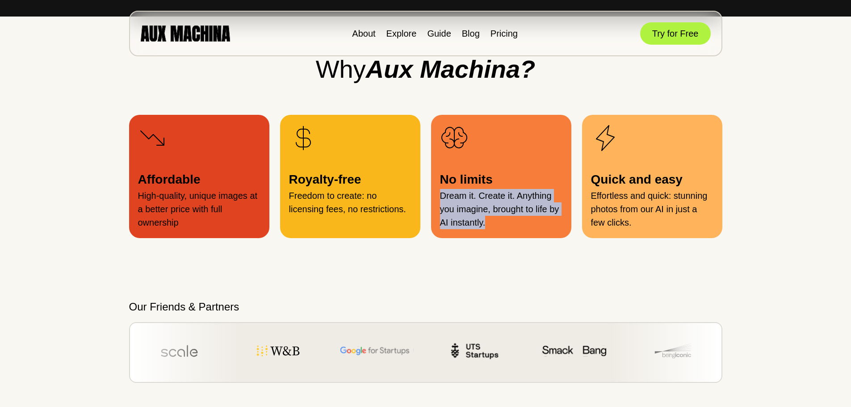
click at [437, 197] on div "No limits Dream it. Create it. Anything you imagine, brought to life by AI inst…" at bounding box center [501, 176] width 140 height 123
click at [505, 231] on div "No limits Dream it. Create it. Anything you imagine, brought to life by AI inst…" at bounding box center [501, 176] width 140 height 123
click at [432, 198] on div "No limits Dream it. Create it. Anything you imagine, brought to life by AI inst…" at bounding box center [501, 176] width 140 height 123
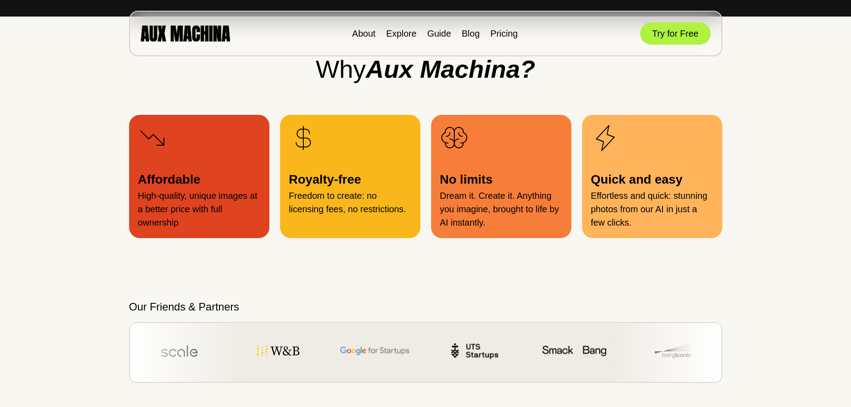
click at [494, 184] on p "No limits" at bounding box center [501, 179] width 122 height 19
click at [437, 185] on div "No limits Dream it. Create it. Anything you imagine, brought to life by AI inst…" at bounding box center [501, 176] width 140 height 123
click at [481, 185] on p "No limits" at bounding box center [501, 179] width 122 height 19
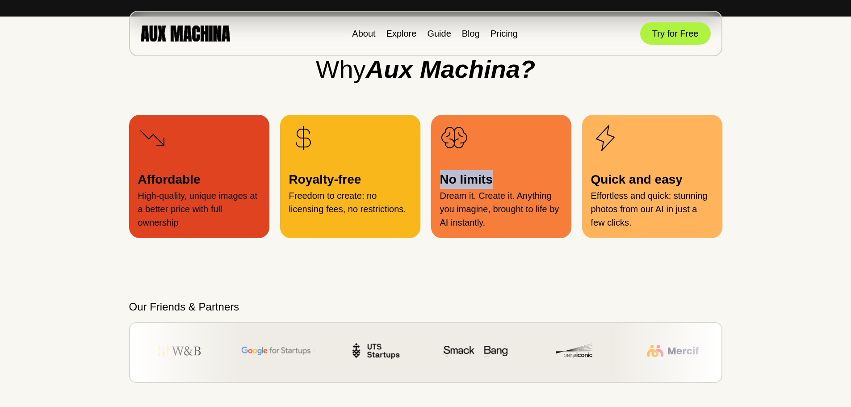
click at [438, 186] on div "No limits Dream it. Create it. Anything you imagine, brought to life by AI inst…" at bounding box center [501, 176] width 140 height 123
click at [494, 178] on p "No limits" at bounding box center [501, 179] width 122 height 19
click at [437, 183] on div "No limits Dream it. Create it. Anything you imagine, brought to life by AI inst…" at bounding box center [501, 176] width 140 height 123
click at [488, 181] on p "No limits" at bounding box center [501, 179] width 122 height 19
click at [442, 181] on p "No limits" at bounding box center [501, 179] width 122 height 19
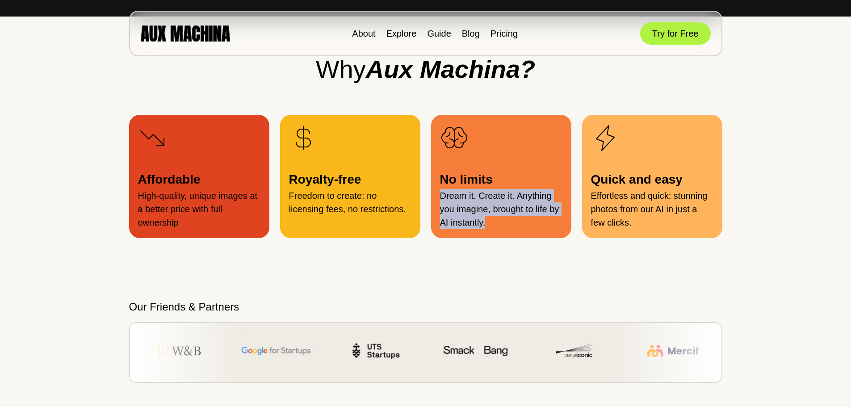
click at [441, 196] on p "Dream it. Create it. Anything you imagine, brought to life by AI instantly." at bounding box center [501, 209] width 122 height 40
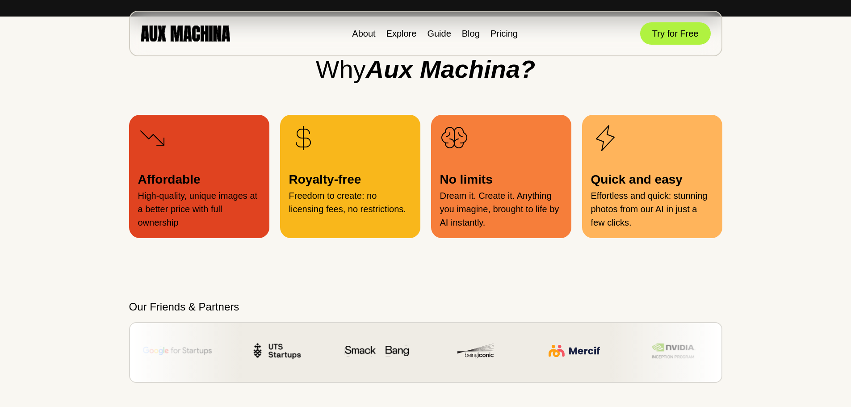
click at [504, 180] on p "No limits" at bounding box center [501, 179] width 122 height 19
click at [446, 183] on p "No limits" at bounding box center [501, 179] width 122 height 19
click at [504, 180] on p "No limits" at bounding box center [501, 179] width 122 height 19
click at [444, 182] on p "No limits" at bounding box center [501, 179] width 122 height 19
click at [492, 181] on p "No limits" at bounding box center [501, 179] width 122 height 19
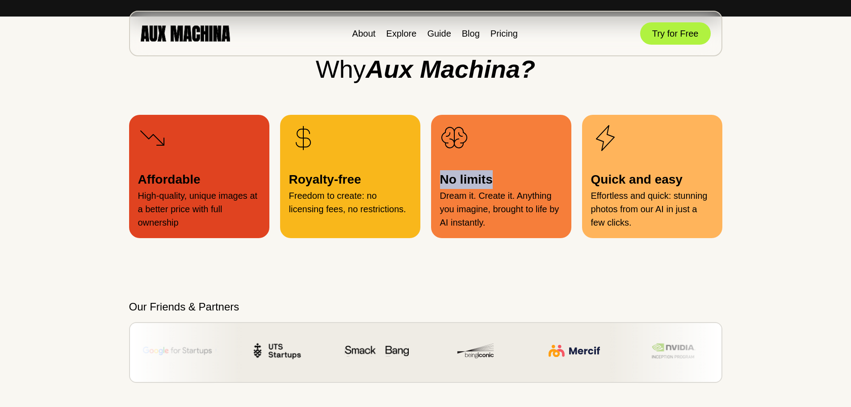
click at [504, 184] on p "No limits" at bounding box center [501, 179] width 122 height 19
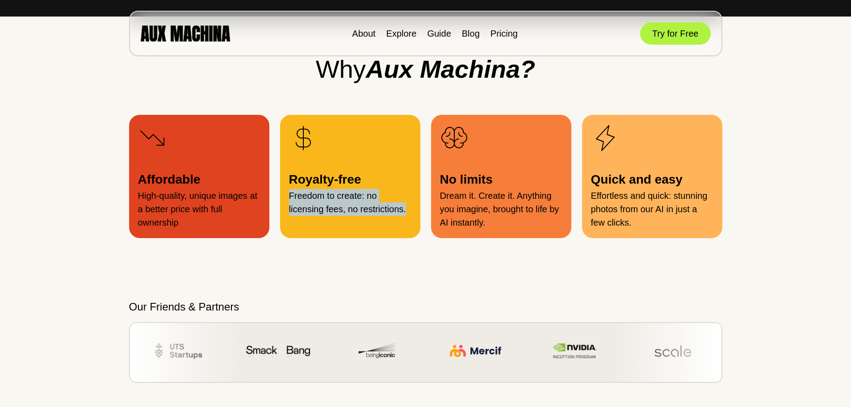
click at [290, 196] on div "Royalty-free Freedom to create: no licensing fees, no restrictions." at bounding box center [350, 176] width 140 height 123
click at [368, 193] on p "Freedom to create: no licensing fees, no restrictions." at bounding box center [350, 202] width 122 height 27
click at [290, 198] on p "Freedom to create: no licensing fees, no restrictions." at bounding box center [350, 202] width 122 height 27
click at [383, 206] on p "Freedom to create: no licensing fees, no restrictions." at bounding box center [350, 202] width 122 height 27
click at [290, 196] on p "Freedom to create: no licensing fees, no restrictions." at bounding box center [350, 202] width 122 height 27
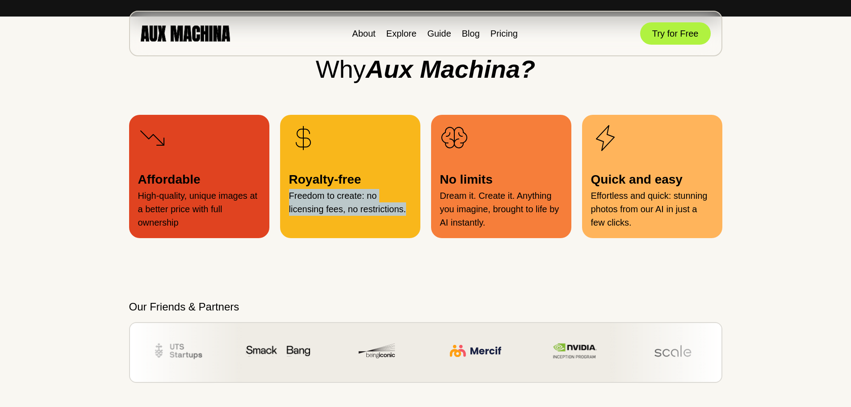
click at [388, 198] on p "Freedom to create: no licensing fees, no restrictions." at bounding box center [350, 202] width 122 height 27
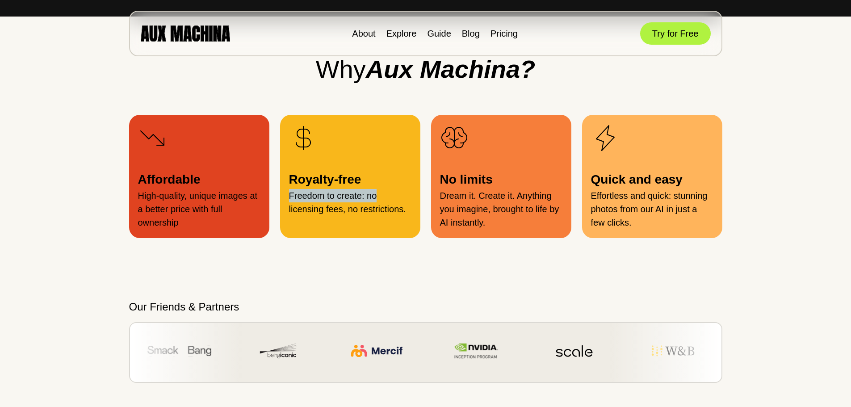
click at [290, 199] on p "Freedom to create: no licensing fees, no restrictions." at bounding box center [350, 202] width 122 height 27
click at [411, 211] on p "Freedom to create: no licensing fees, no restrictions." at bounding box center [350, 202] width 122 height 27
click at [283, 196] on div "Royalty-free Freedom to create: no licensing fees, no restrictions." at bounding box center [350, 176] width 140 height 123
click at [354, 180] on p "Royalty-free" at bounding box center [350, 179] width 122 height 19
click at [286, 182] on div "Royalty-free Freedom to create: no licensing fees, no restrictions." at bounding box center [350, 176] width 140 height 123
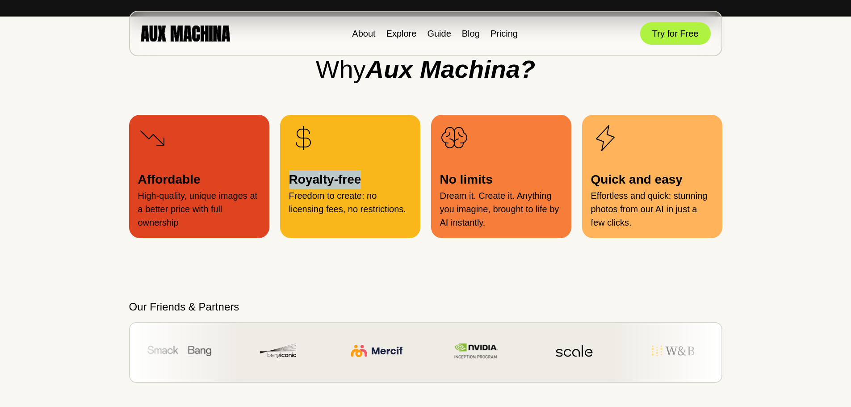
click at [373, 181] on p "Royalty-free" at bounding box center [350, 179] width 122 height 19
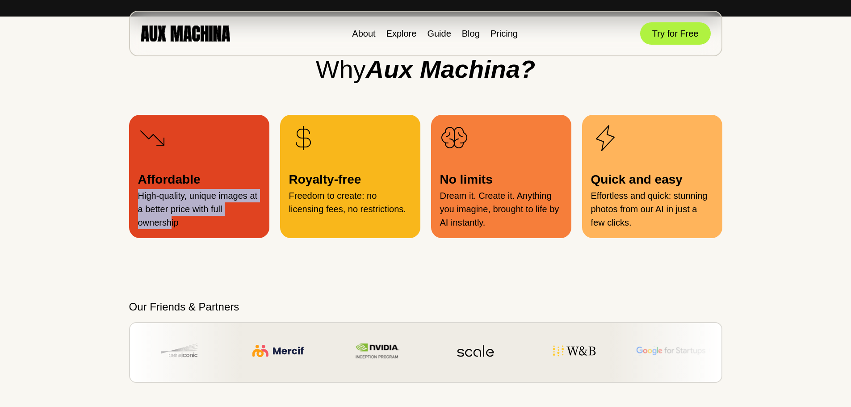
click at [130, 201] on div "Affordable High-quality, unique images at a better price with full ownership" at bounding box center [199, 176] width 140 height 123
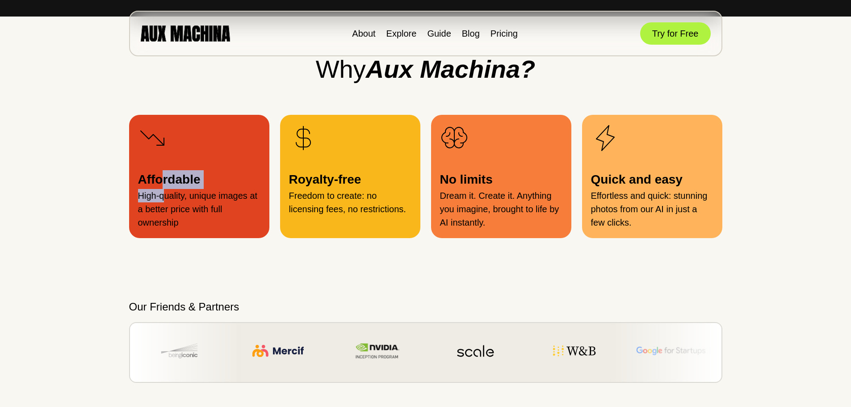
click at [164, 189] on div "Affordable High-quality, unique images at a better price with full ownership" at bounding box center [199, 176] width 140 height 123
click at [201, 177] on p "Affordable" at bounding box center [199, 179] width 122 height 19
click at [136, 186] on div "Affordable High-quality, unique images at a better price with full ownership" at bounding box center [199, 176] width 140 height 123
click at [220, 194] on p "High-quality, unique images at a better price with full ownership" at bounding box center [199, 209] width 122 height 40
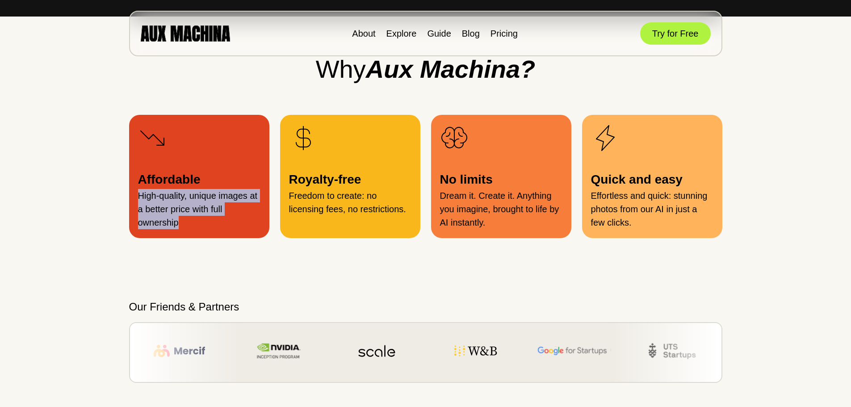
click at [138, 196] on p "High-quality, unique images at a better price with full ownership" at bounding box center [199, 209] width 122 height 40
click at [215, 212] on p "High-quality, unique images at a better price with full ownership" at bounding box center [199, 209] width 122 height 40
click at [235, 212] on p "High-quality, unique images at a better price with full ownership" at bounding box center [199, 209] width 122 height 40
click at [140, 213] on p "High-quality, unique images at a better price with full ownership" at bounding box center [199, 209] width 122 height 40
click at [202, 221] on p "High-quality, unique images at a better price with full ownership" at bounding box center [199, 209] width 122 height 40
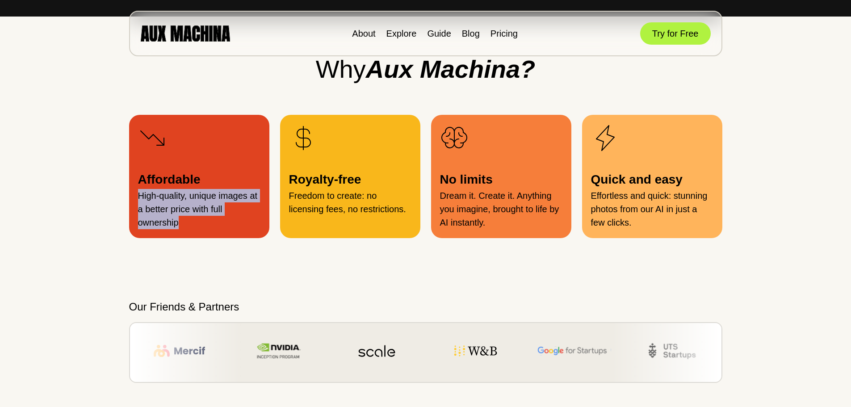
click at [135, 195] on div "Affordable High-quality, unique images at a better price with full ownership" at bounding box center [199, 176] width 140 height 123
click at [221, 180] on p "Affordable" at bounding box center [199, 179] width 122 height 19
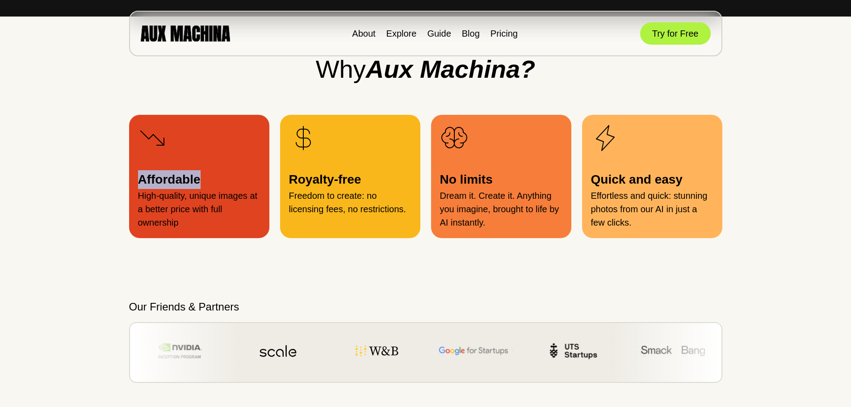
click at [139, 186] on p "Affordable" at bounding box center [199, 179] width 122 height 19
